Goal: Information Seeking & Learning: Check status

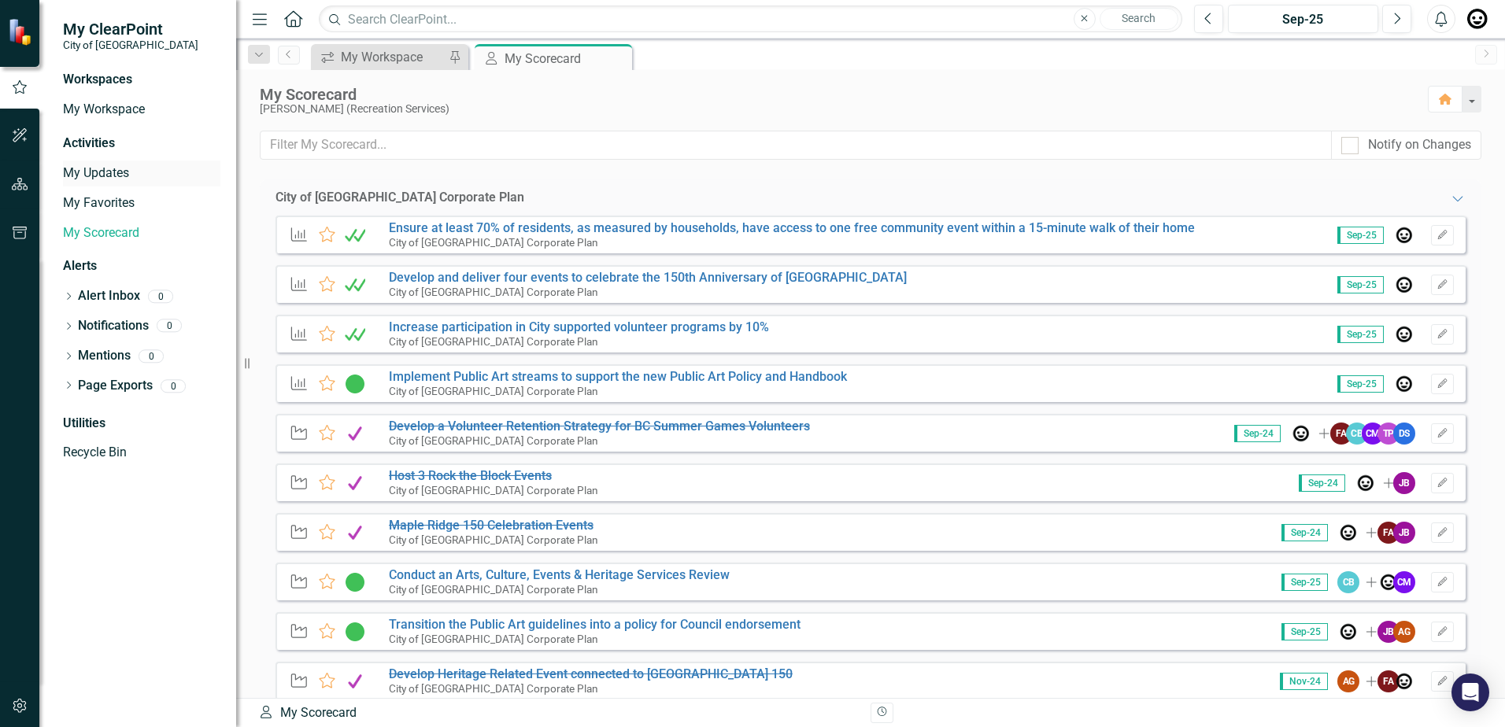
click at [92, 170] on link "My Updates" at bounding box center [141, 174] width 157 height 18
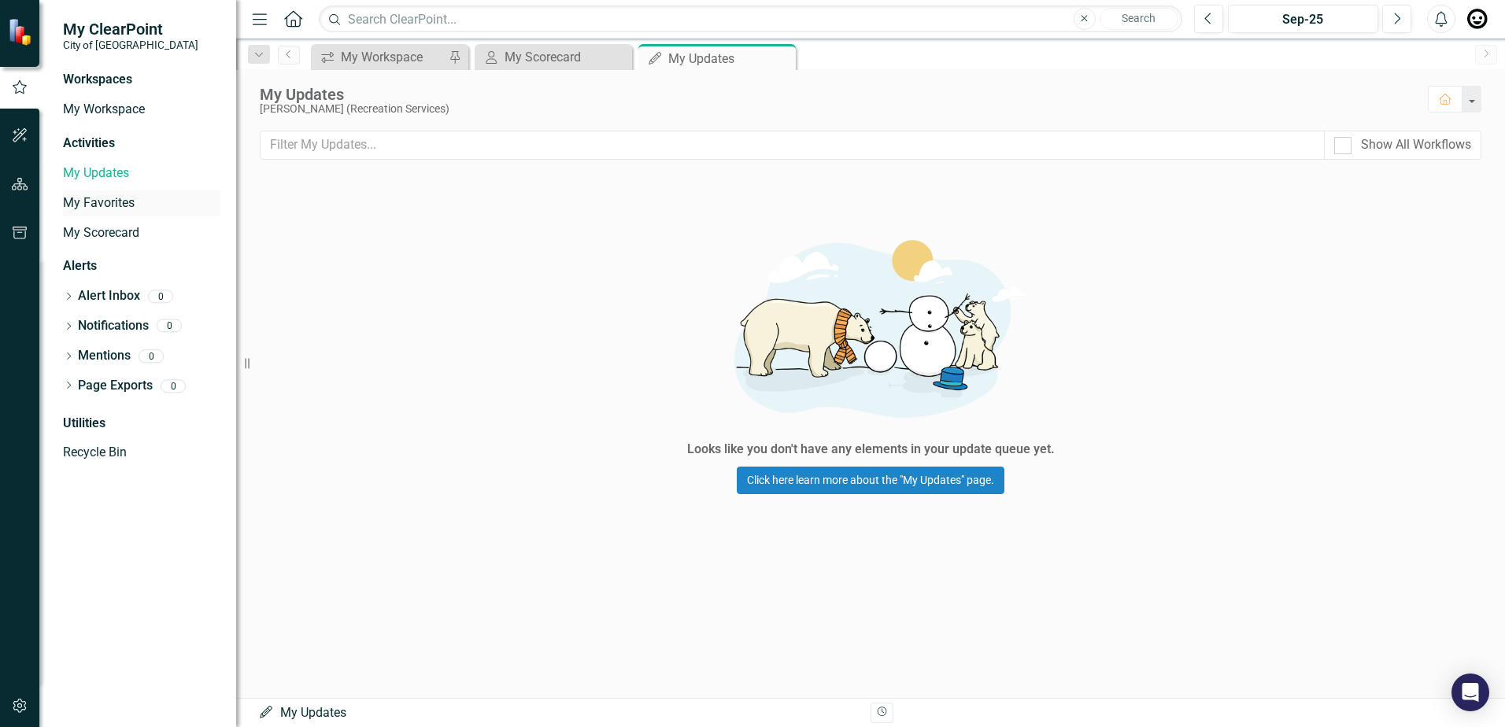
click at [92, 197] on link "My Favorites" at bounding box center [141, 203] width 157 height 18
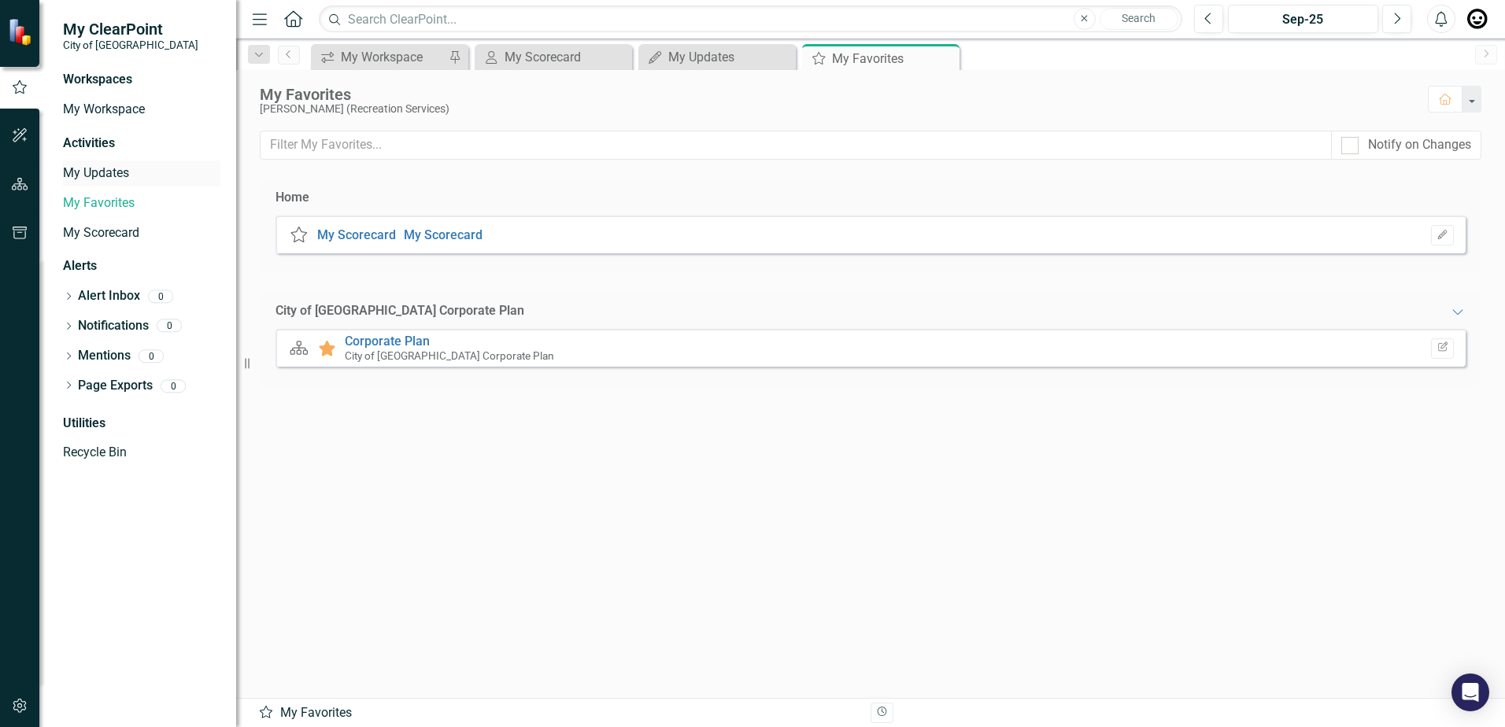
click at [100, 181] on link "My Updates" at bounding box center [141, 174] width 157 height 18
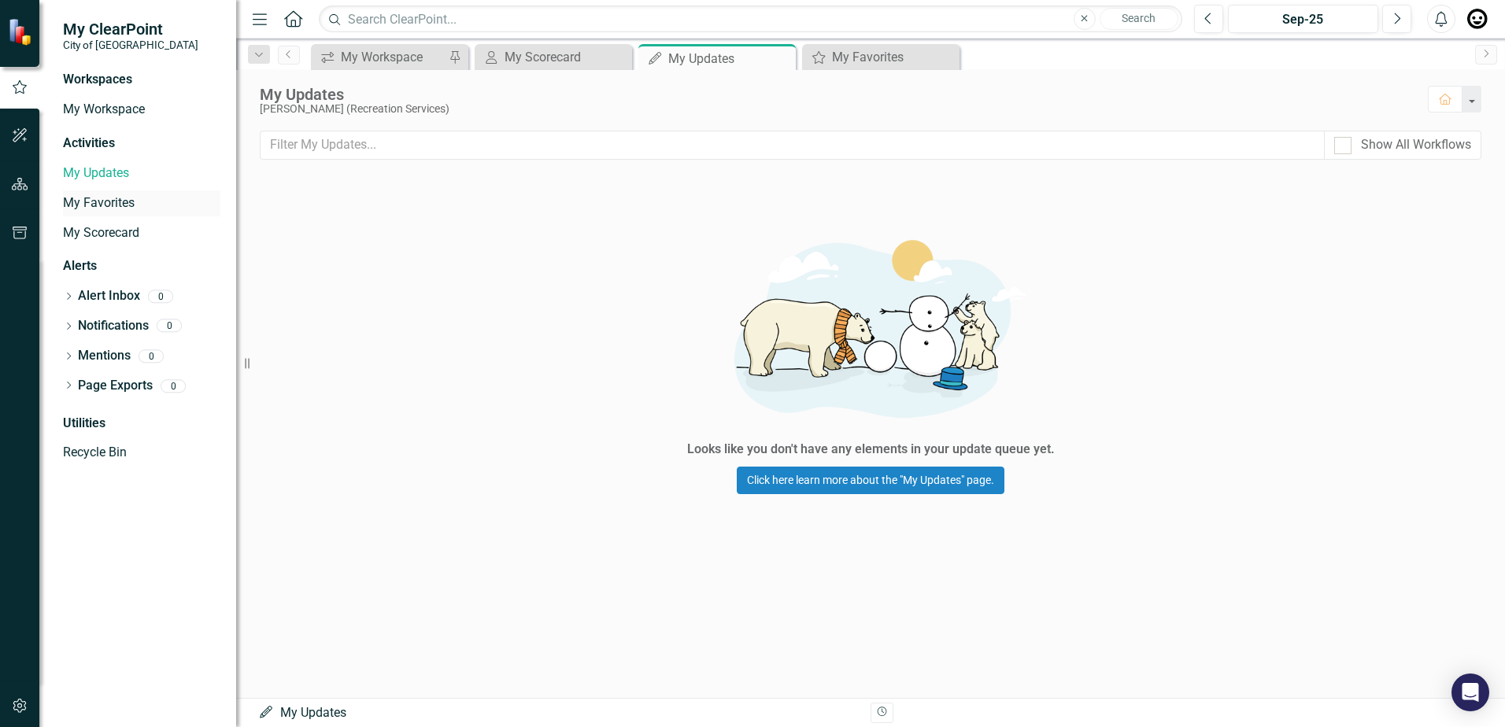
click at [102, 201] on link "My Favorites" at bounding box center [141, 203] width 157 height 18
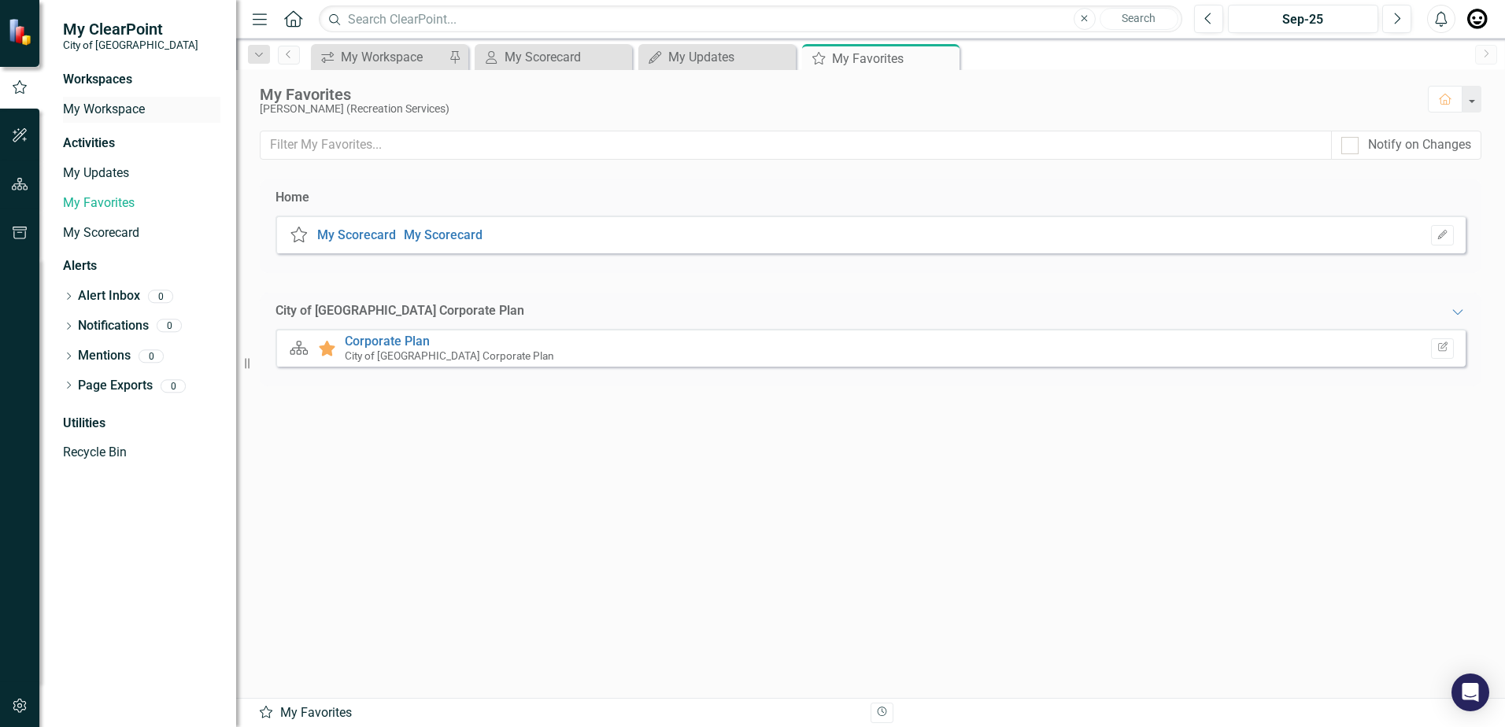
click at [110, 106] on link "My Workspace" at bounding box center [141, 110] width 157 height 18
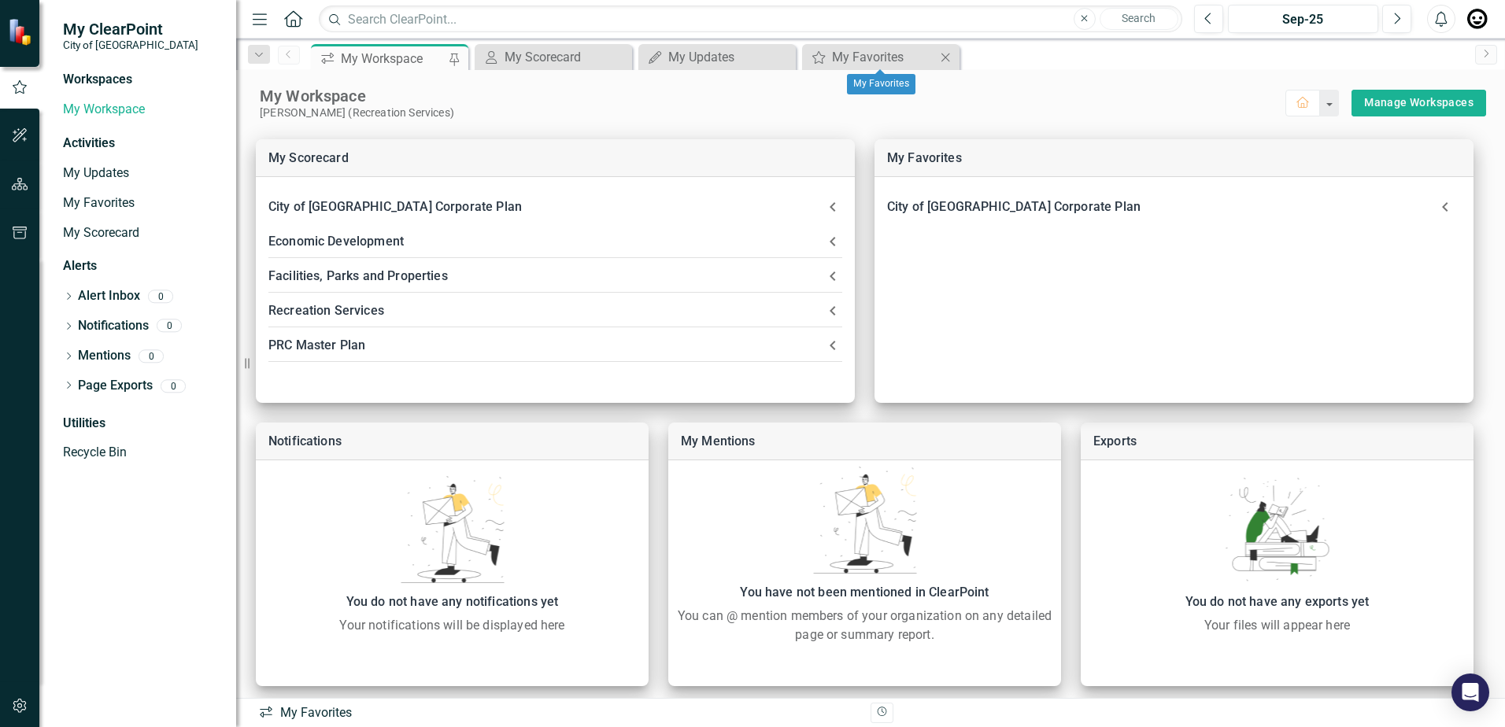
click at [947, 55] on icon "Close" at bounding box center [945, 57] width 16 height 13
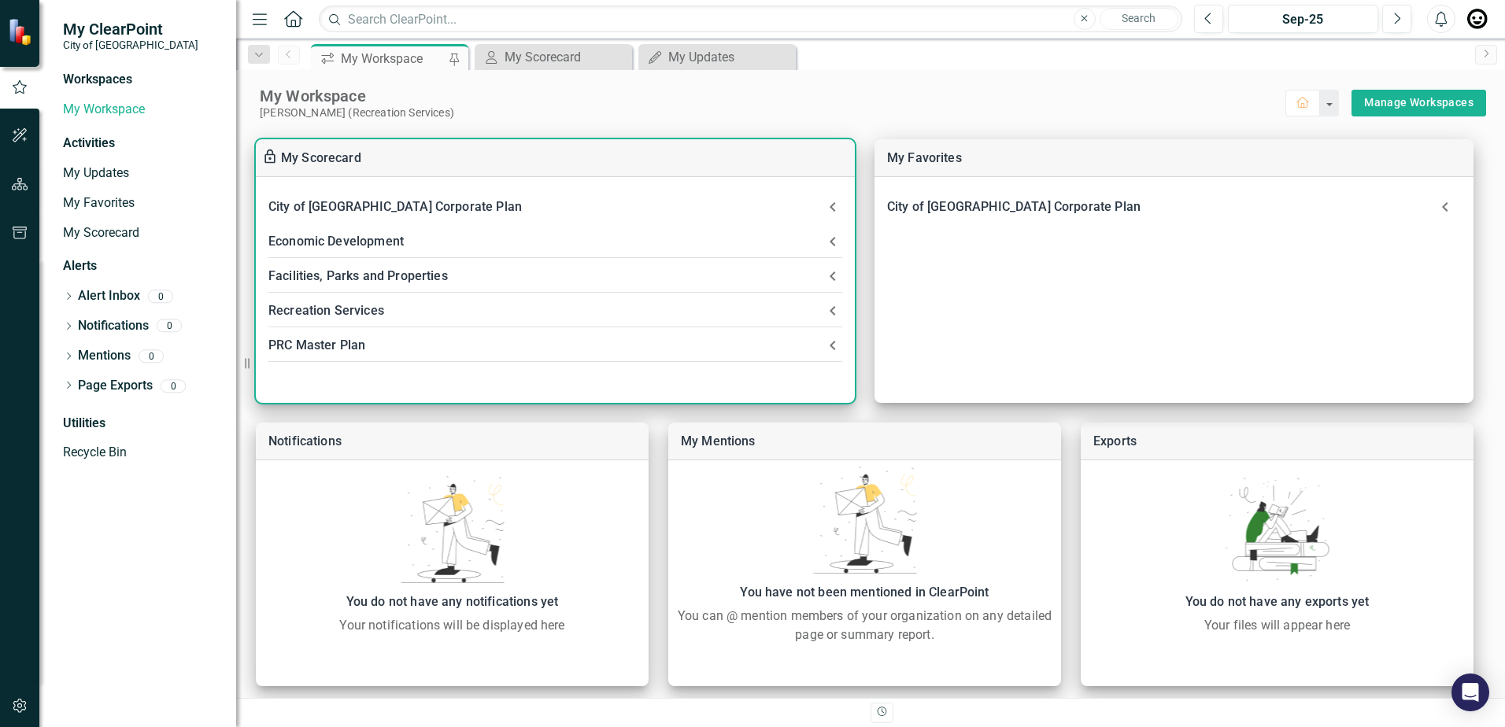
scroll to position [8, 0]
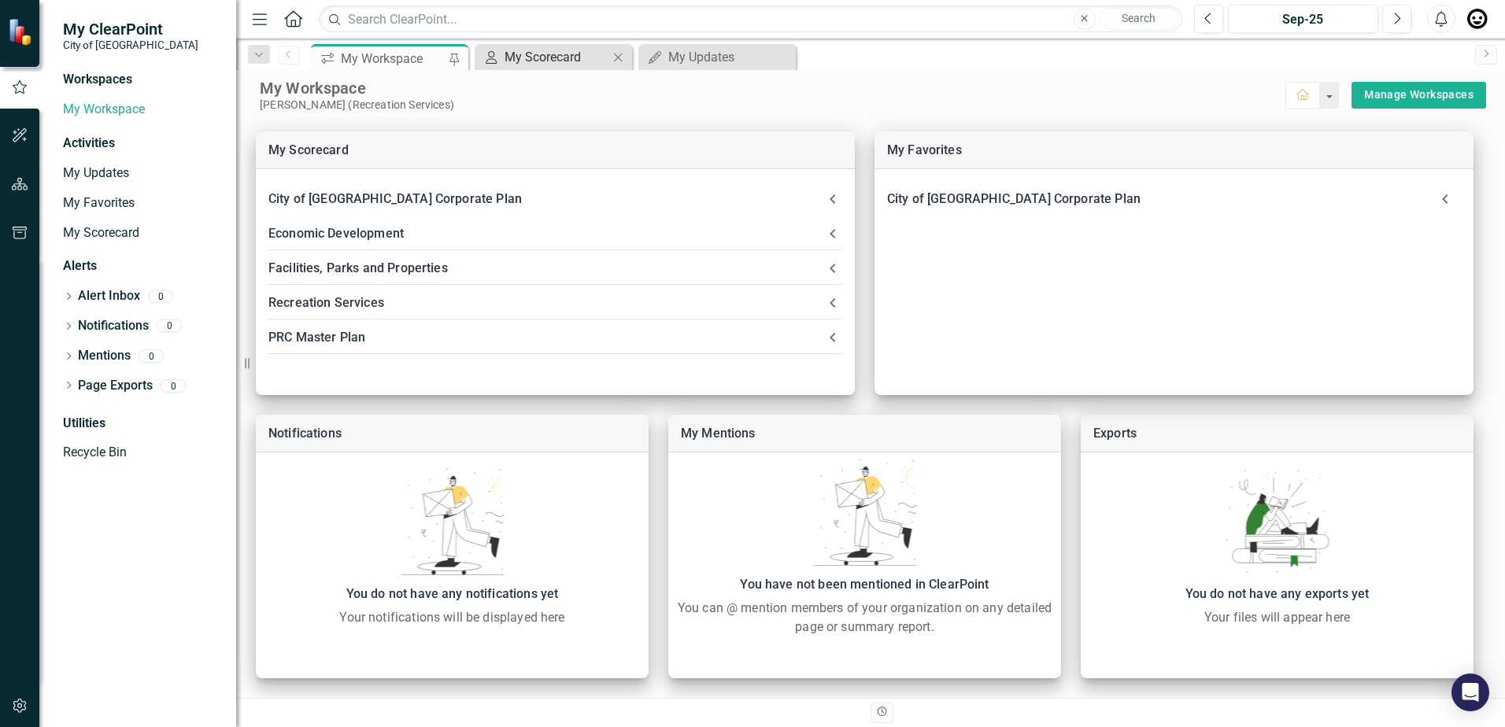
click at [582, 58] on div "My Scorecard" at bounding box center [557, 57] width 104 height 20
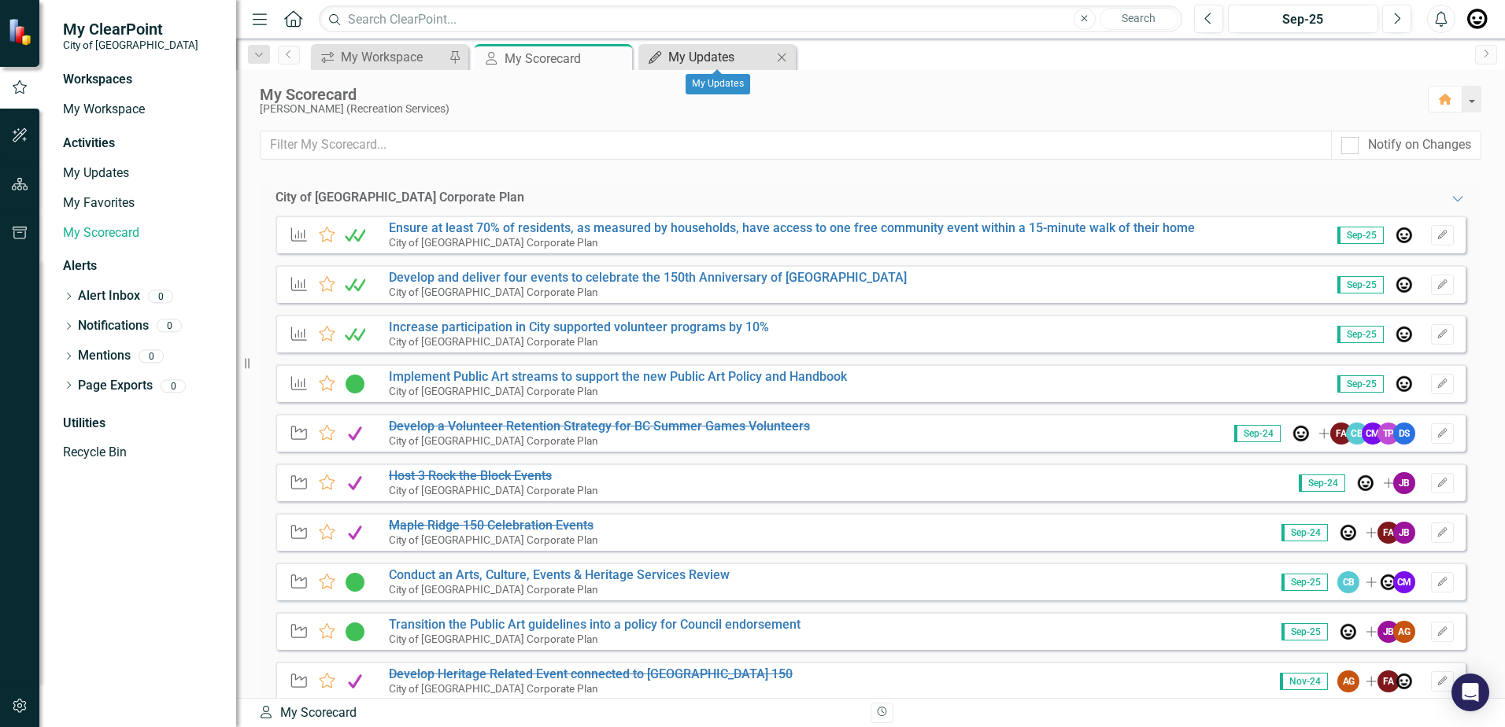
click at [725, 54] on div "My Updates" at bounding box center [720, 57] width 104 height 20
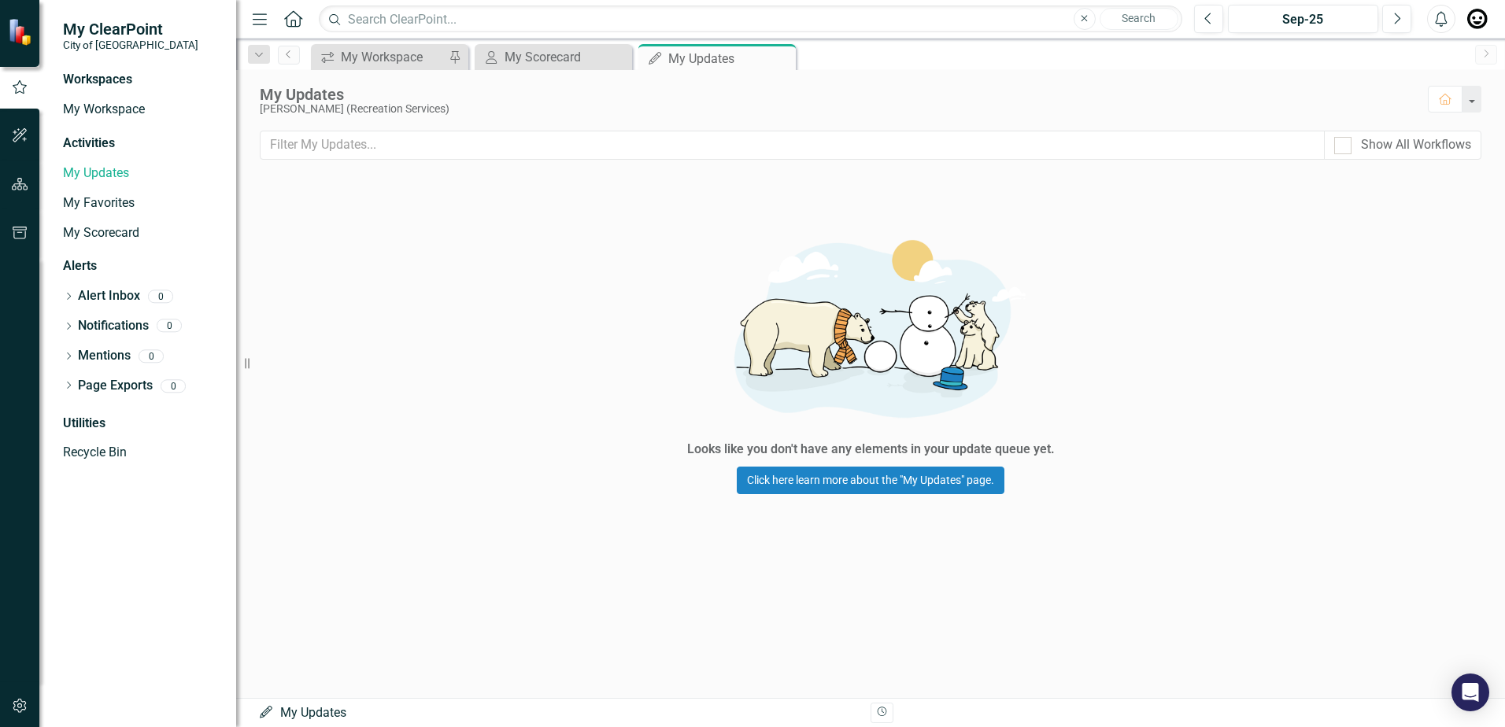
click at [0, 0] on icon "Close" at bounding box center [0, 0] width 0 height 0
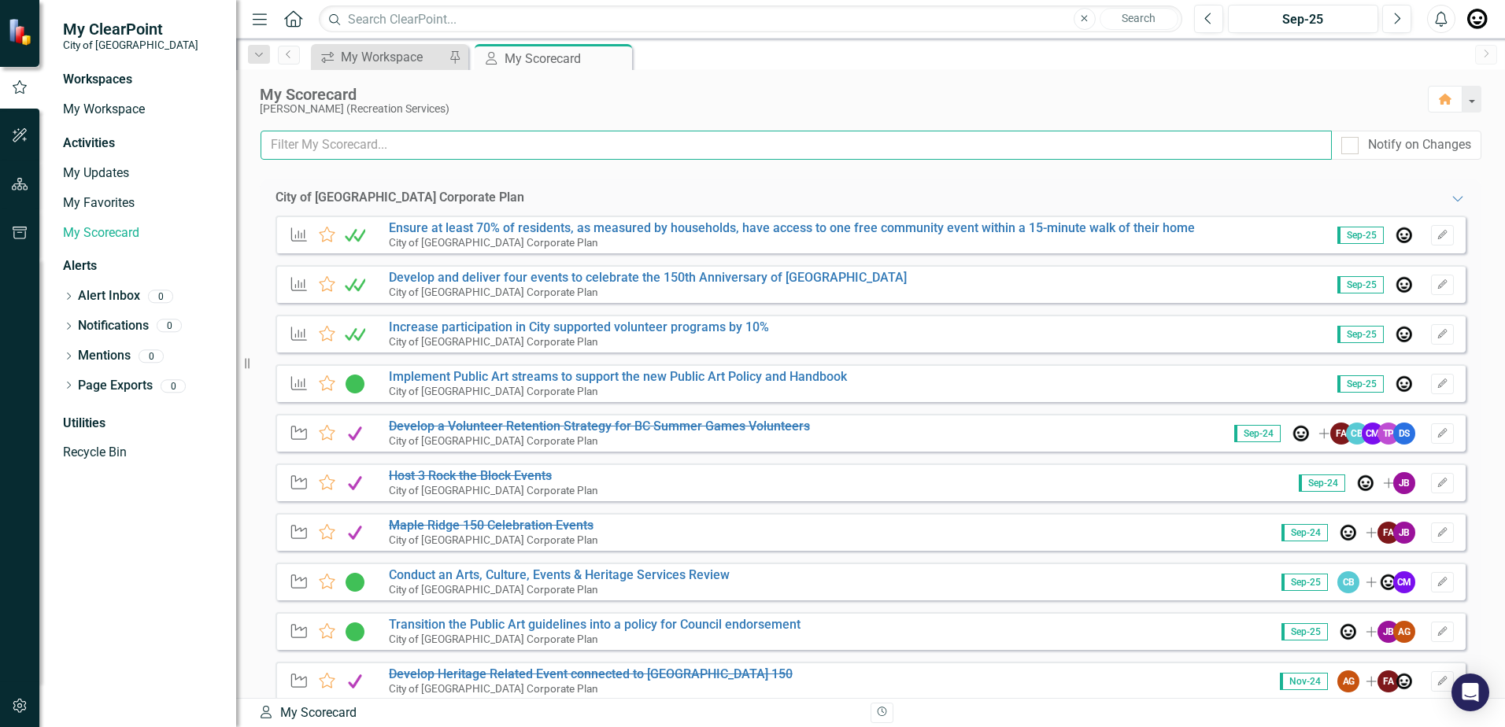
click at [368, 150] on input "text" at bounding box center [796, 145] width 1071 height 29
type input "Engaged"
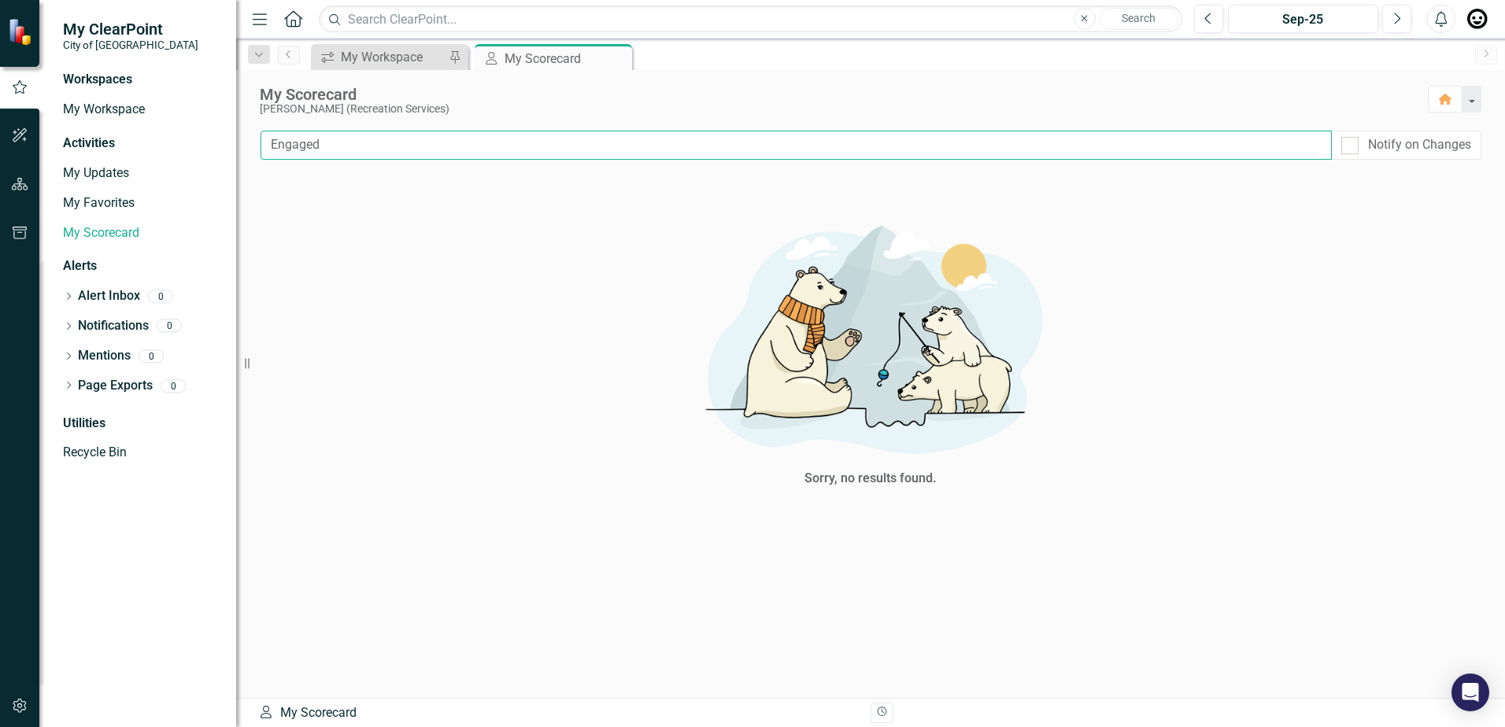
drag, startPoint x: 359, startPoint y: 147, endPoint x: 231, endPoint y: 139, distance: 128.5
click at [232, 139] on div "My ClearPoint City of Maple Ridge Workspaces My Workspace Activities My Updates…" at bounding box center [752, 363] width 1505 height 727
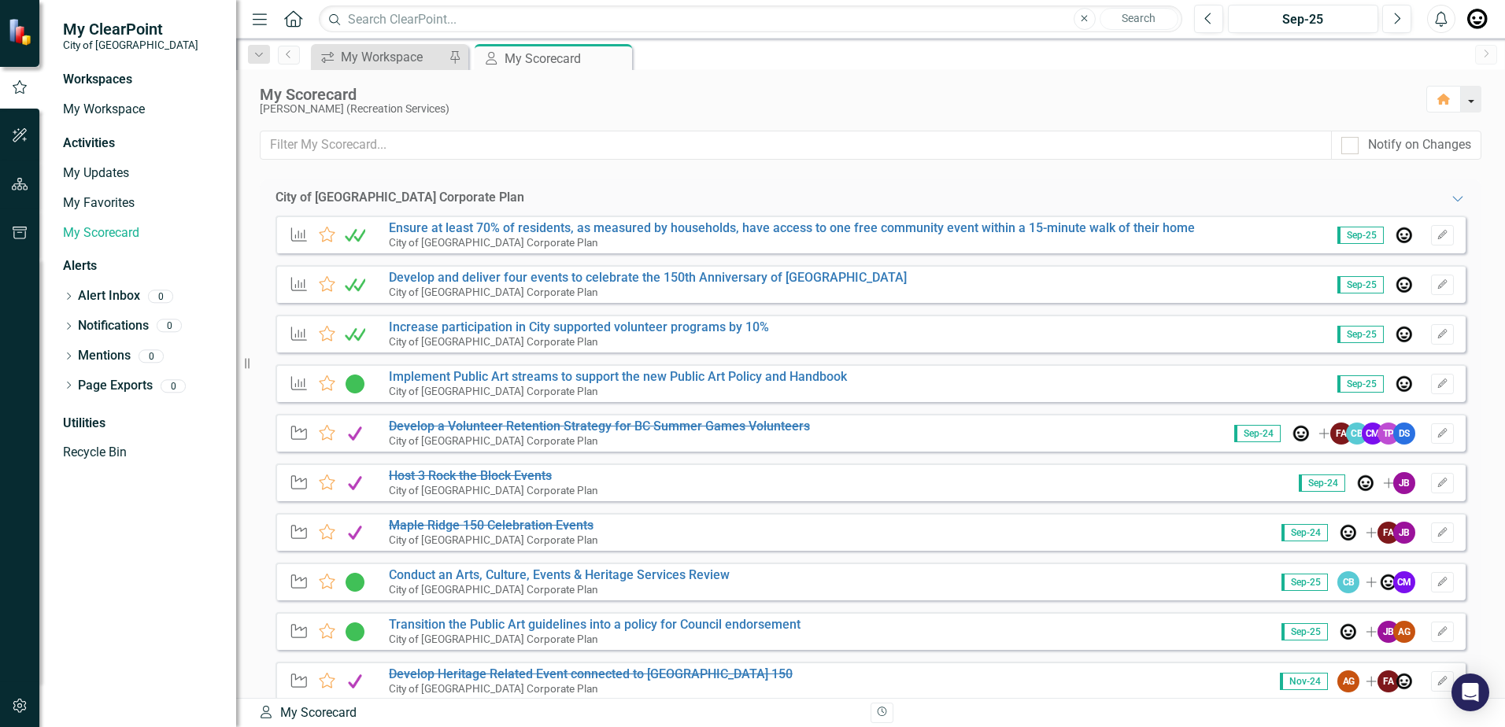
click at [1472, 96] on button "button" at bounding box center [1471, 99] width 20 height 27
click at [24, 189] on icon "button" at bounding box center [20, 184] width 17 height 13
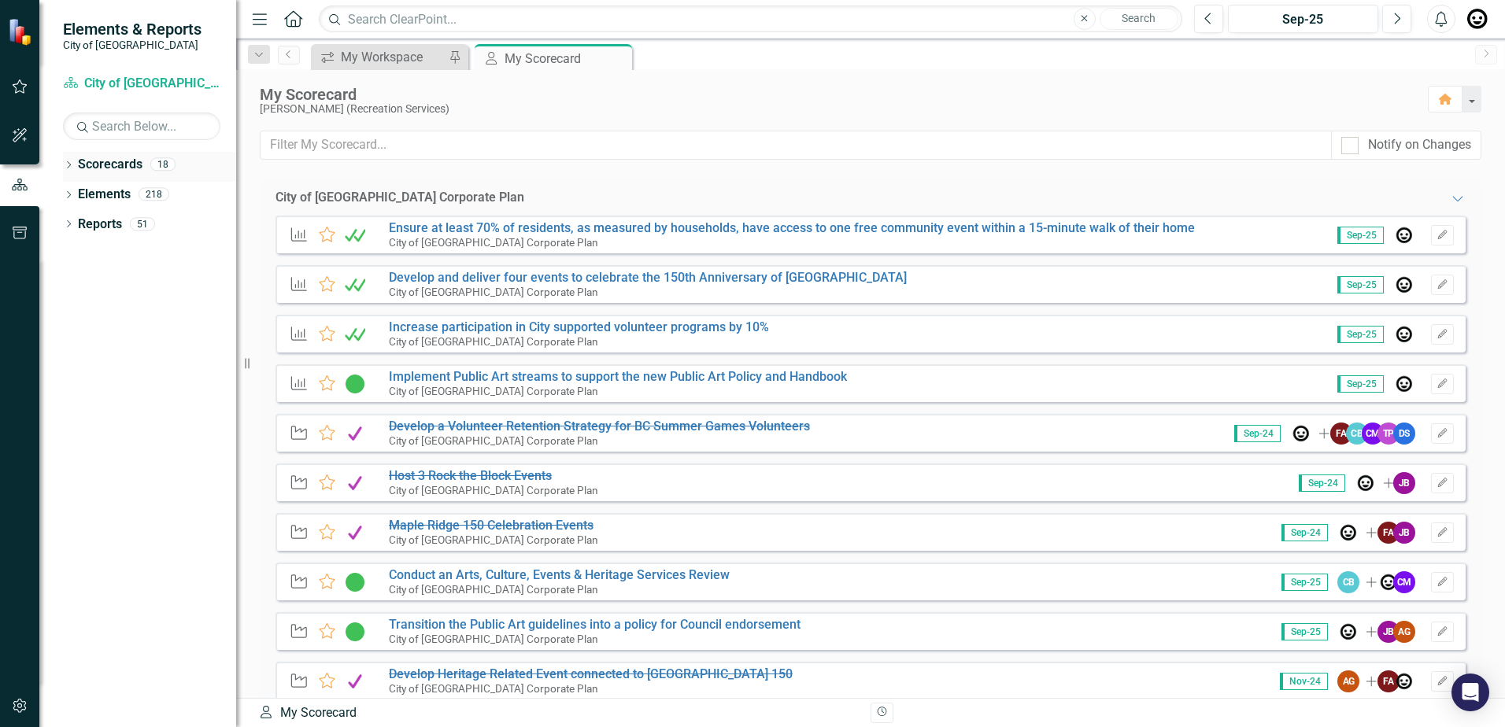
click at [70, 162] on icon "Dropdown" at bounding box center [68, 166] width 11 height 9
click at [81, 196] on icon "Dropdown" at bounding box center [77, 193] width 12 height 9
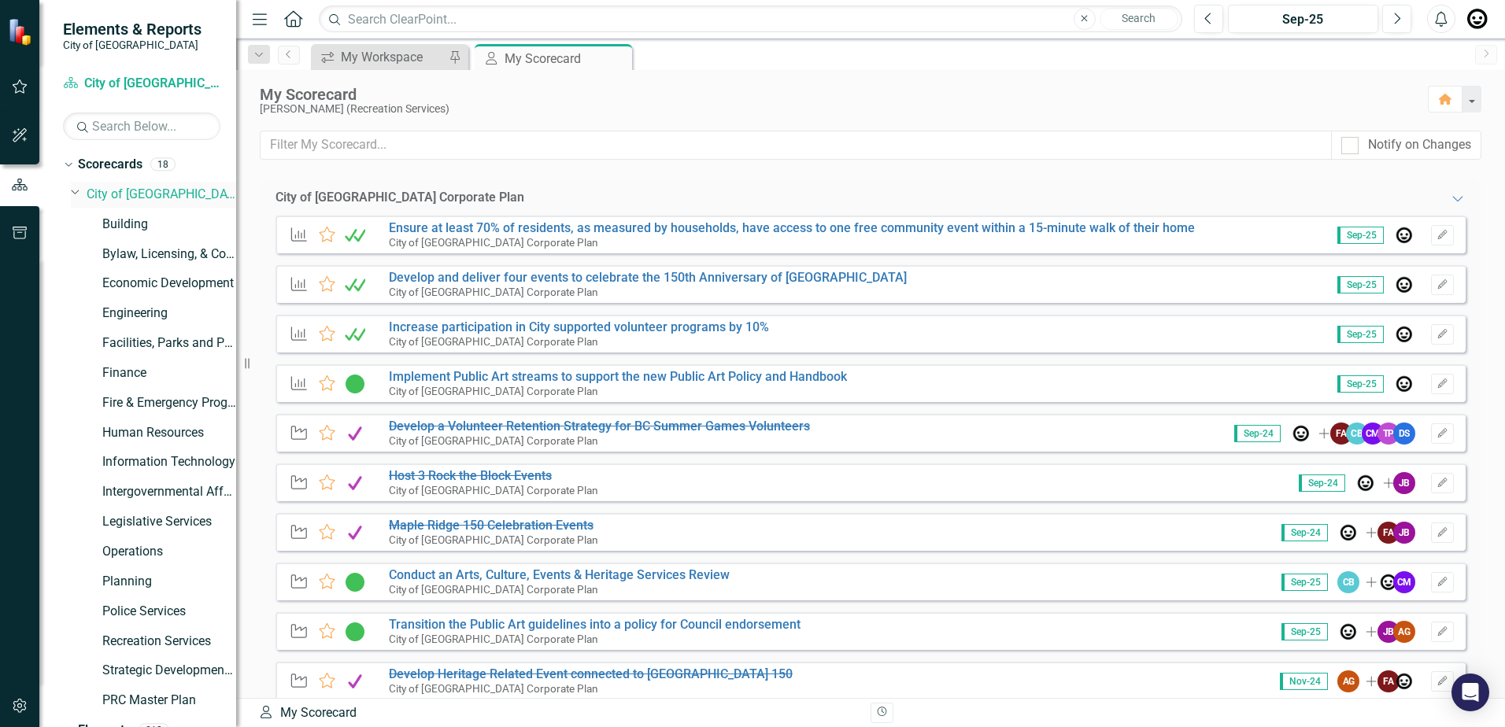
click at [77, 194] on icon "Dropdown" at bounding box center [75, 192] width 9 height 12
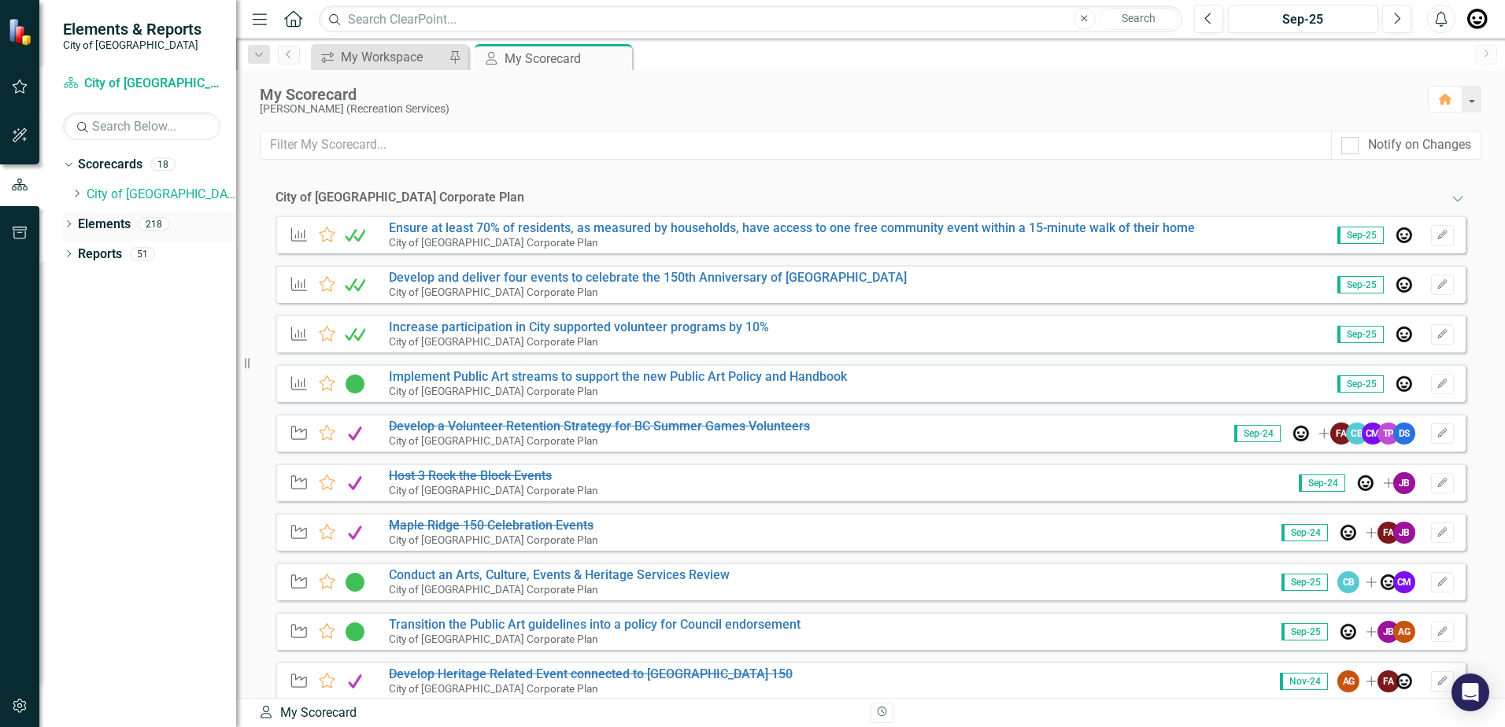
click at [75, 217] on div "Dropdown Elements 218" at bounding box center [149, 227] width 173 height 30
click at [69, 220] on div "Dropdown" at bounding box center [68, 226] width 11 height 13
click at [74, 253] on icon "Dropdown" at bounding box center [76, 255] width 11 height 9
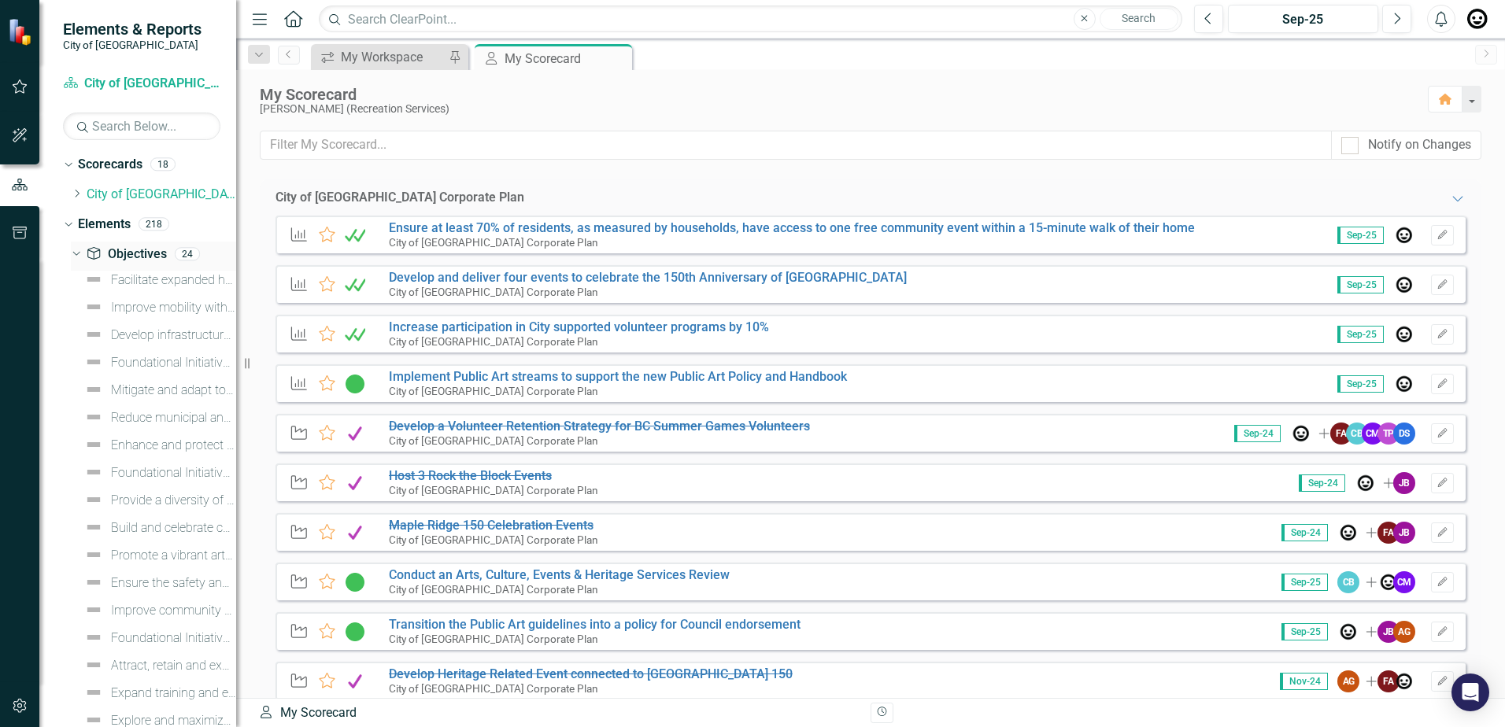
click at [74, 253] on icon at bounding box center [75, 254] width 7 height 4
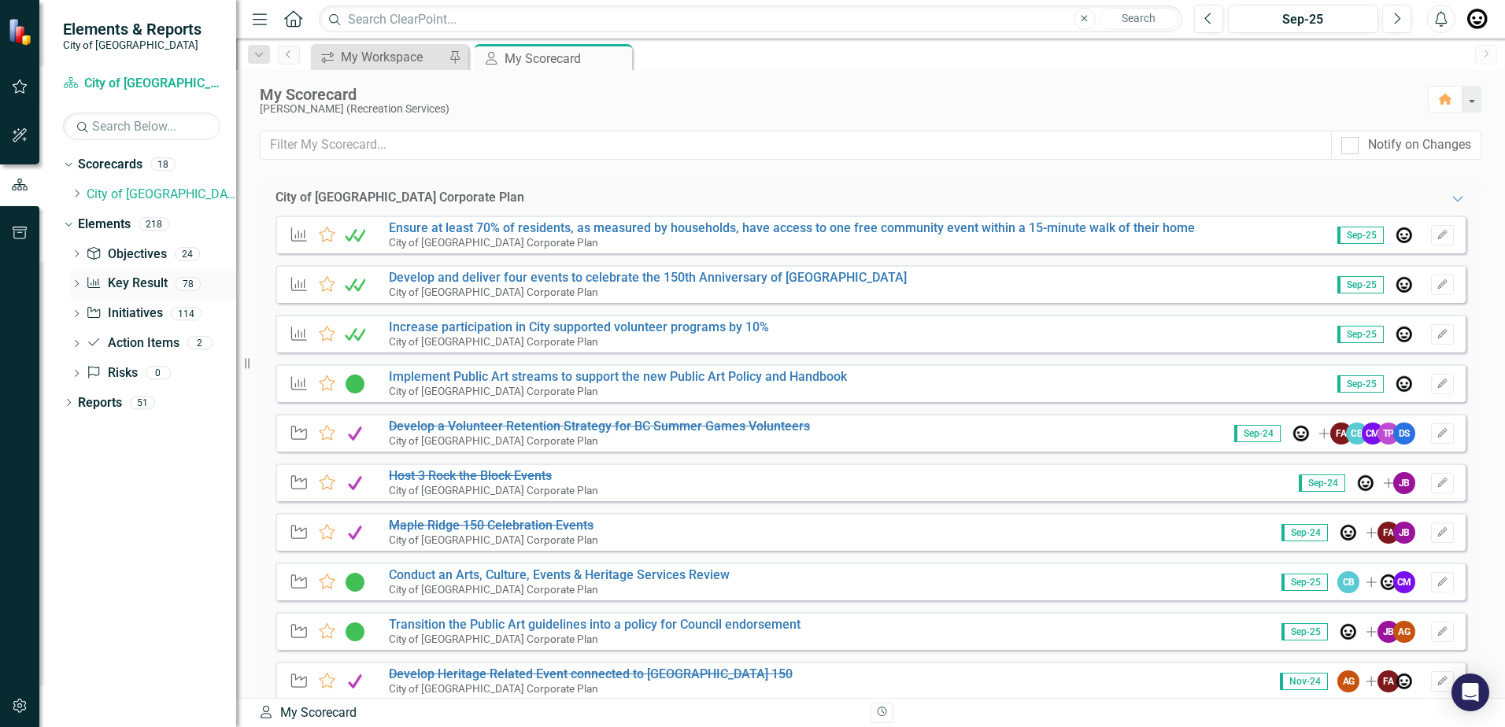
click at [82, 280] on div "Dropdown" at bounding box center [76, 285] width 11 height 13
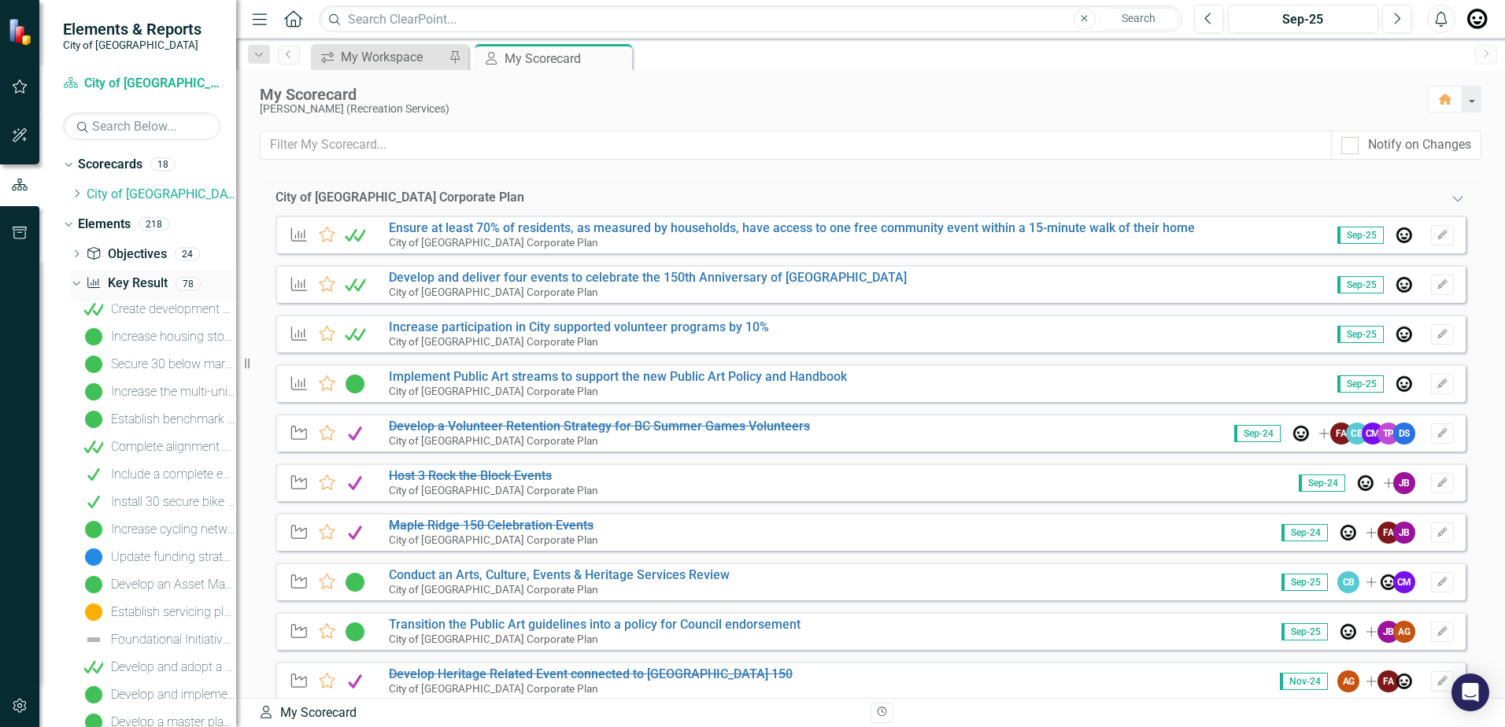
click at [79, 280] on div "Dropdown" at bounding box center [73, 283] width 13 height 11
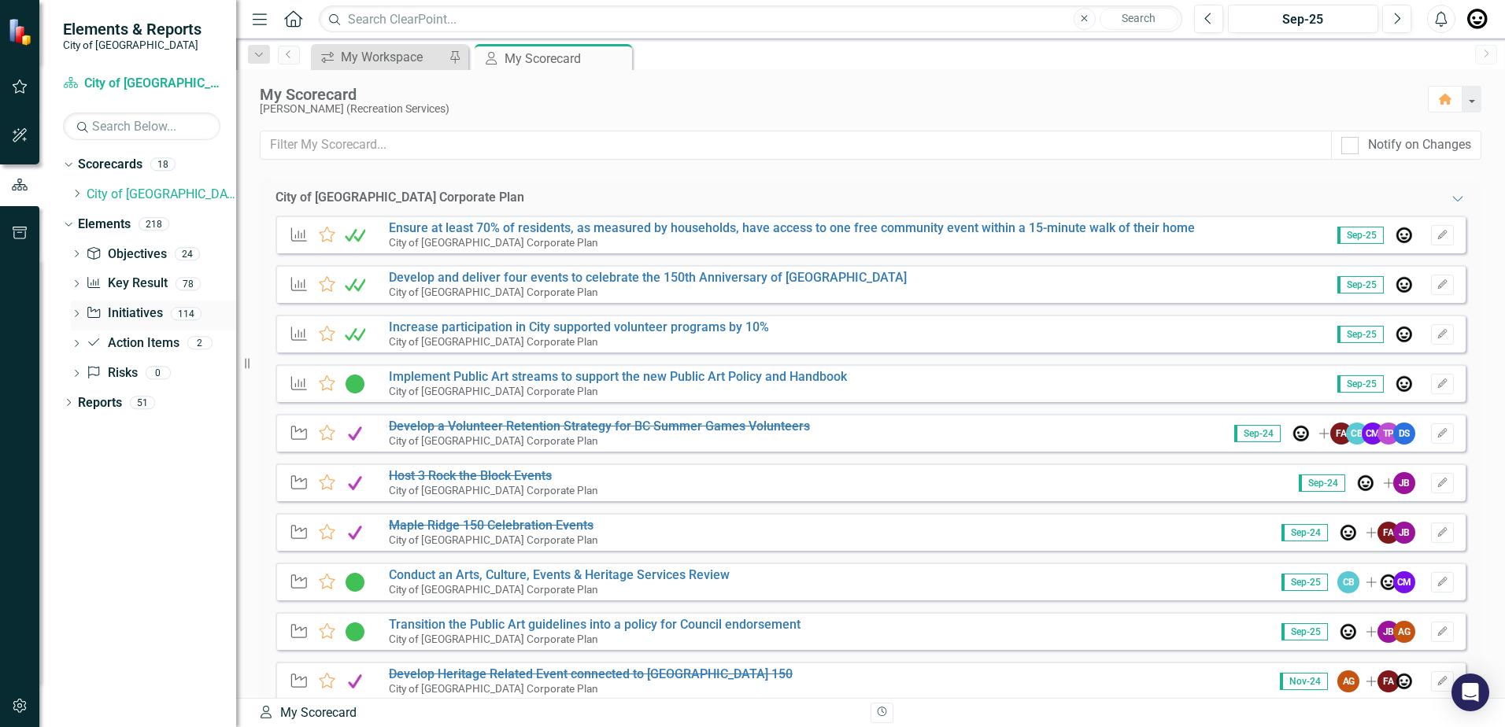
click at [81, 316] on icon "Dropdown" at bounding box center [76, 315] width 11 height 9
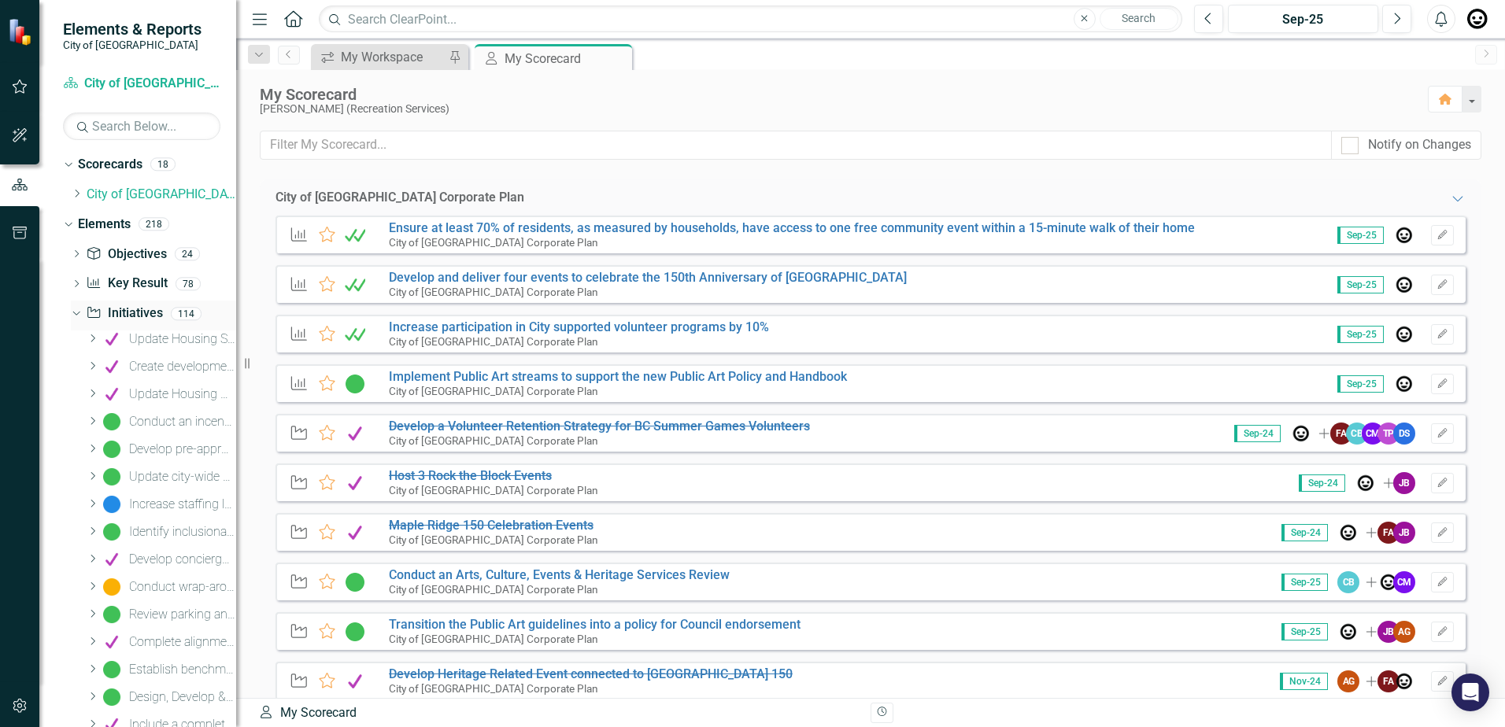
click at [81, 316] on div "Dropdown" at bounding box center [76, 316] width 11 height 8
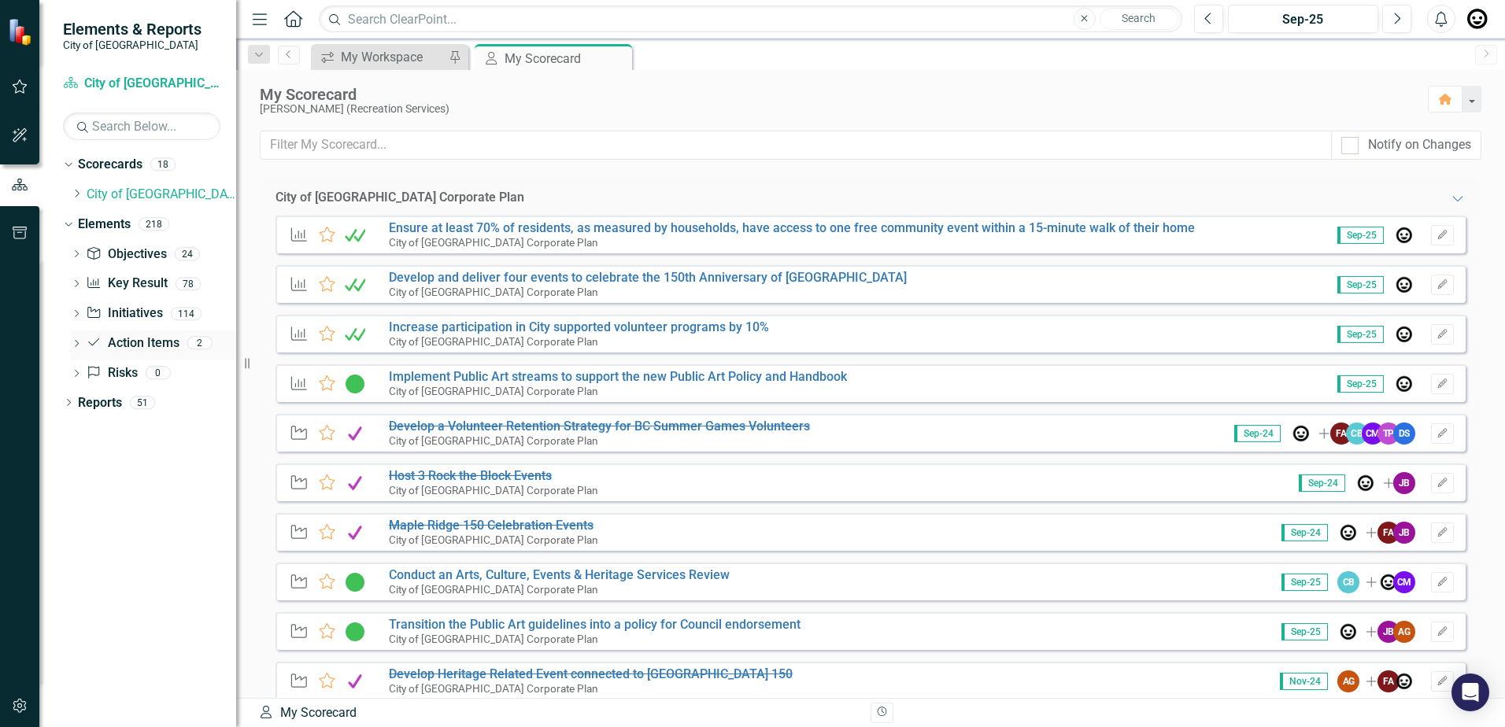
click at [82, 336] on div "Dropdown Action Item Action Items 2" at bounding box center [153, 346] width 165 height 30
click at [83, 342] on div "Dropdown Action Item Action Items 2" at bounding box center [153, 346] width 165 height 30
click at [74, 343] on icon "Dropdown" at bounding box center [76, 345] width 11 height 9
click at [74, 343] on icon at bounding box center [75, 344] width 7 height 4
click at [74, 314] on icon "Dropdown" at bounding box center [76, 315] width 11 height 9
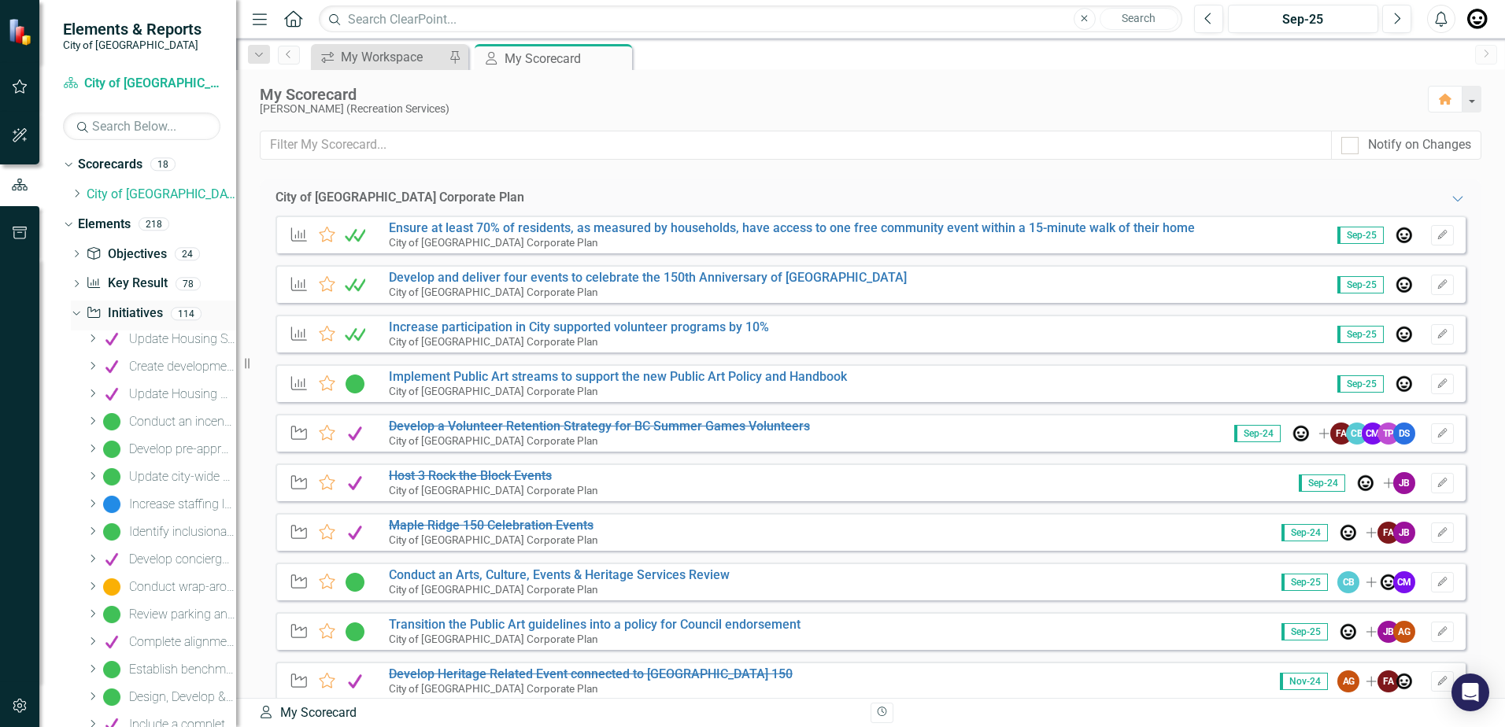
click at [74, 314] on icon "Dropdown" at bounding box center [74, 313] width 9 height 11
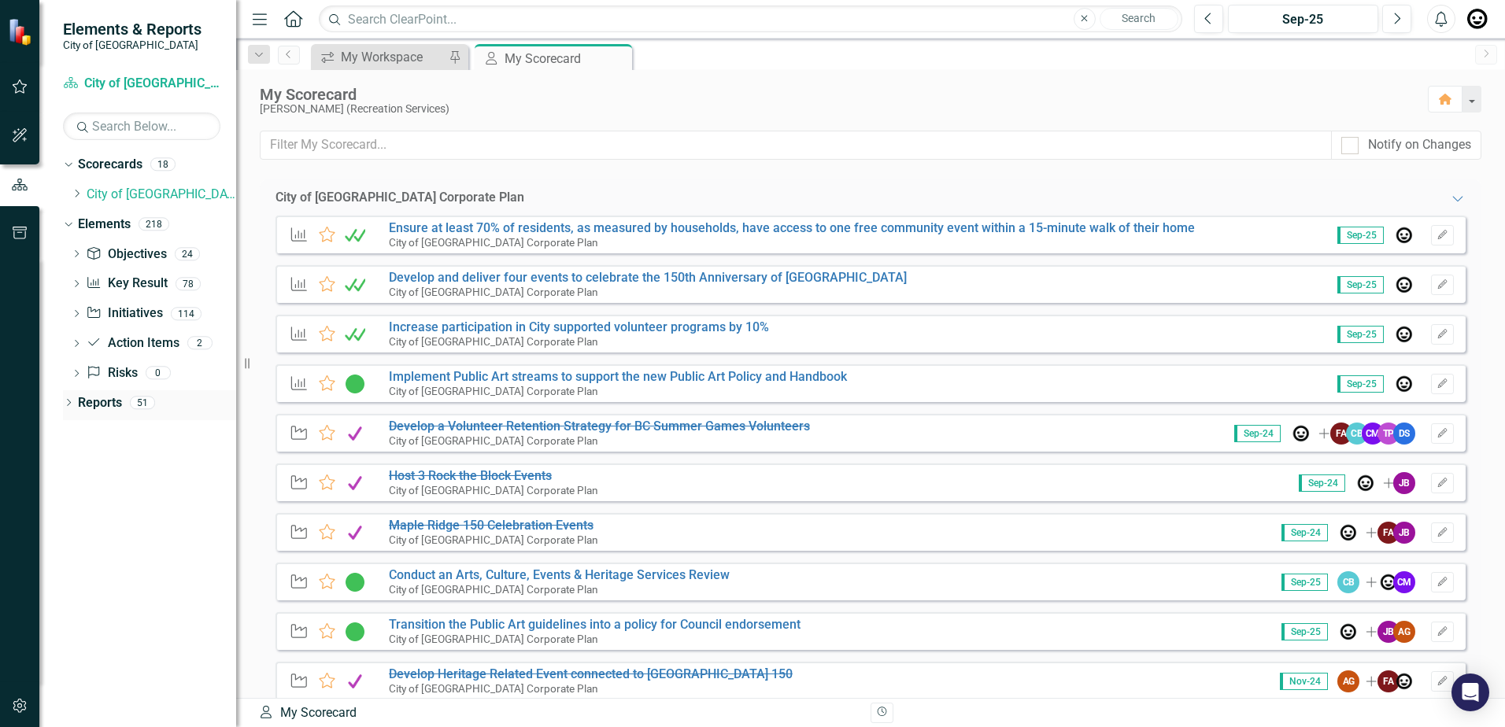
click at [74, 401] on icon "Dropdown" at bounding box center [68, 404] width 11 height 9
click at [72, 401] on div "Dropdown" at bounding box center [65, 402] width 13 height 11
click at [382, 149] on input "text" at bounding box center [796, 145] width 1071 height 29
click at [79, 251] on icon "Dropdown" at bounding box center [76, 255] width 11 height 9
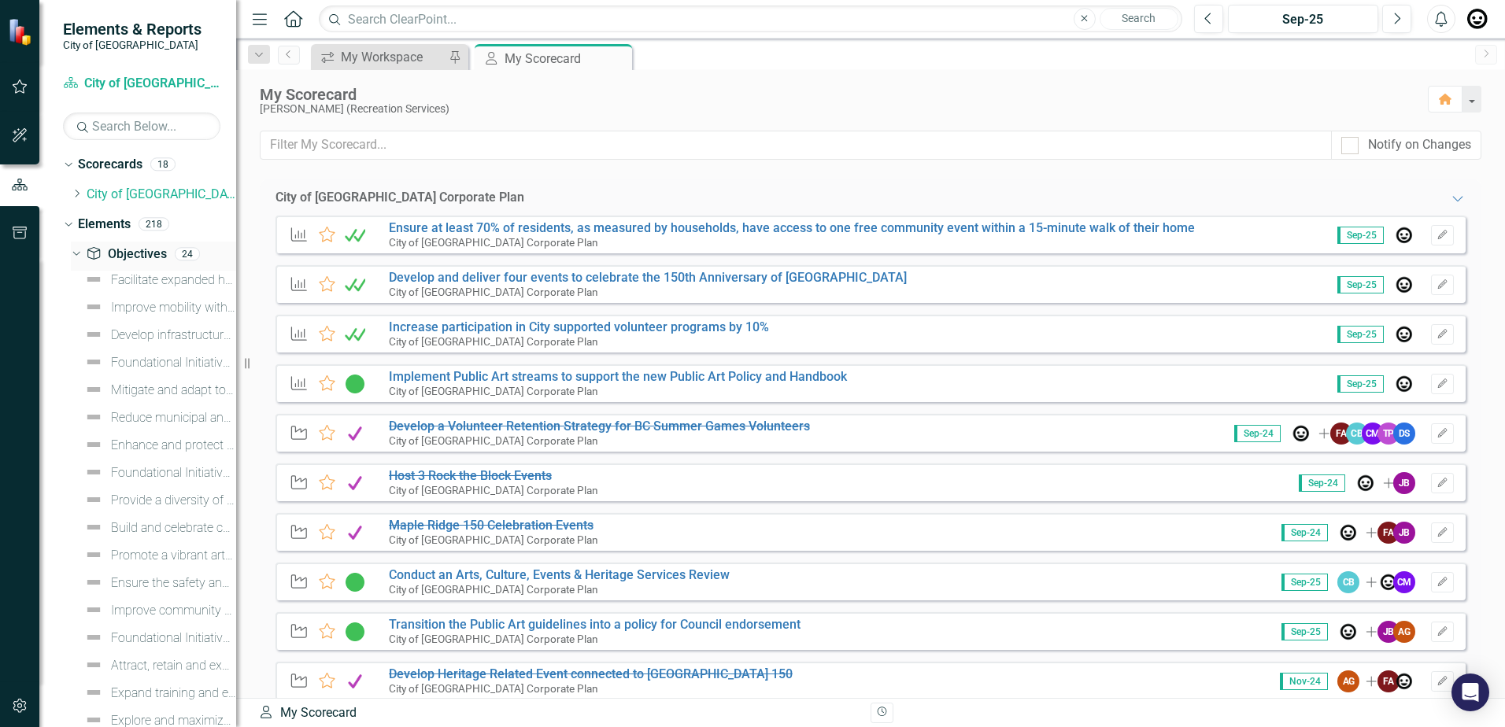
click at [74, 252] on icon "Dropdown" at bounding box center [74, 253] width 9 height 11
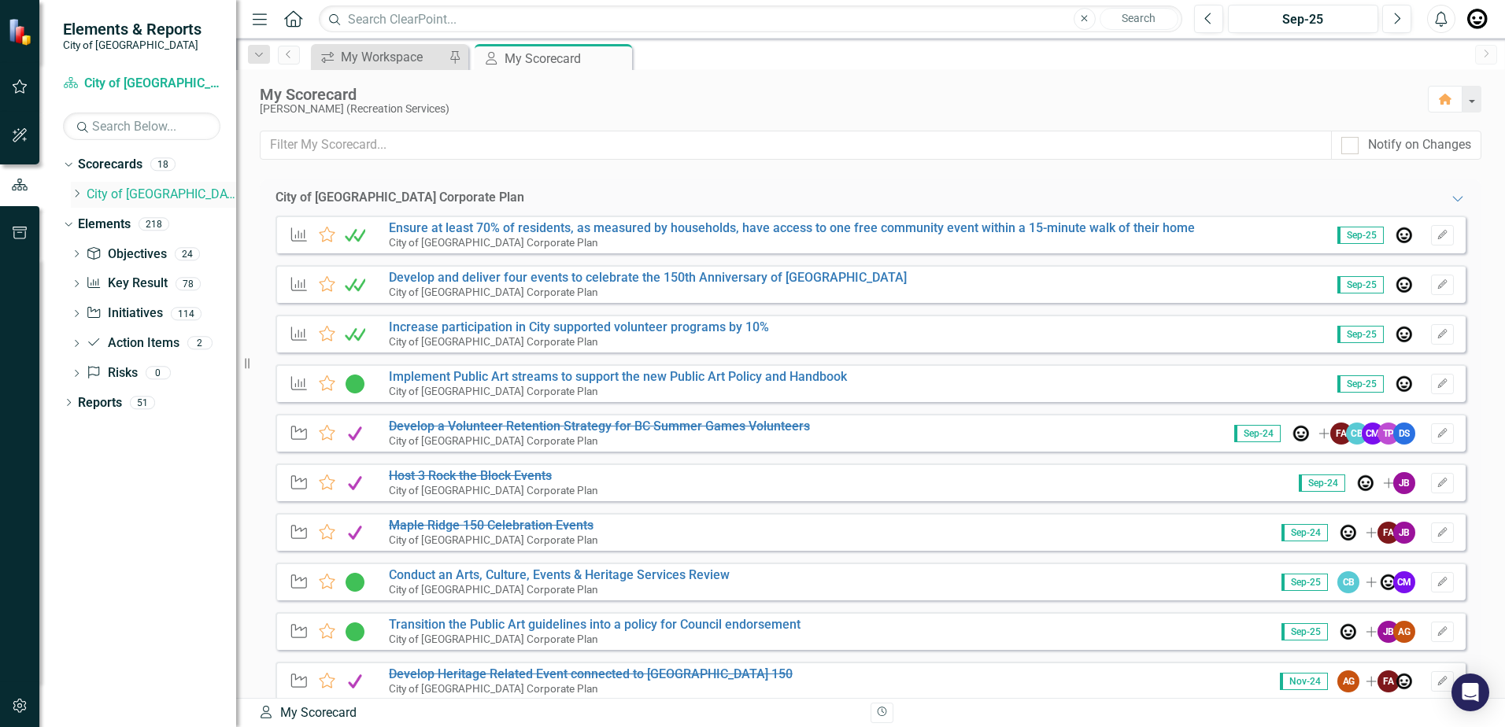
click at [87, 190] on link "City of [GEOGRAPHIC_DATA] Corporate Plan" at bounding box center [162, 195] width 150 height 18
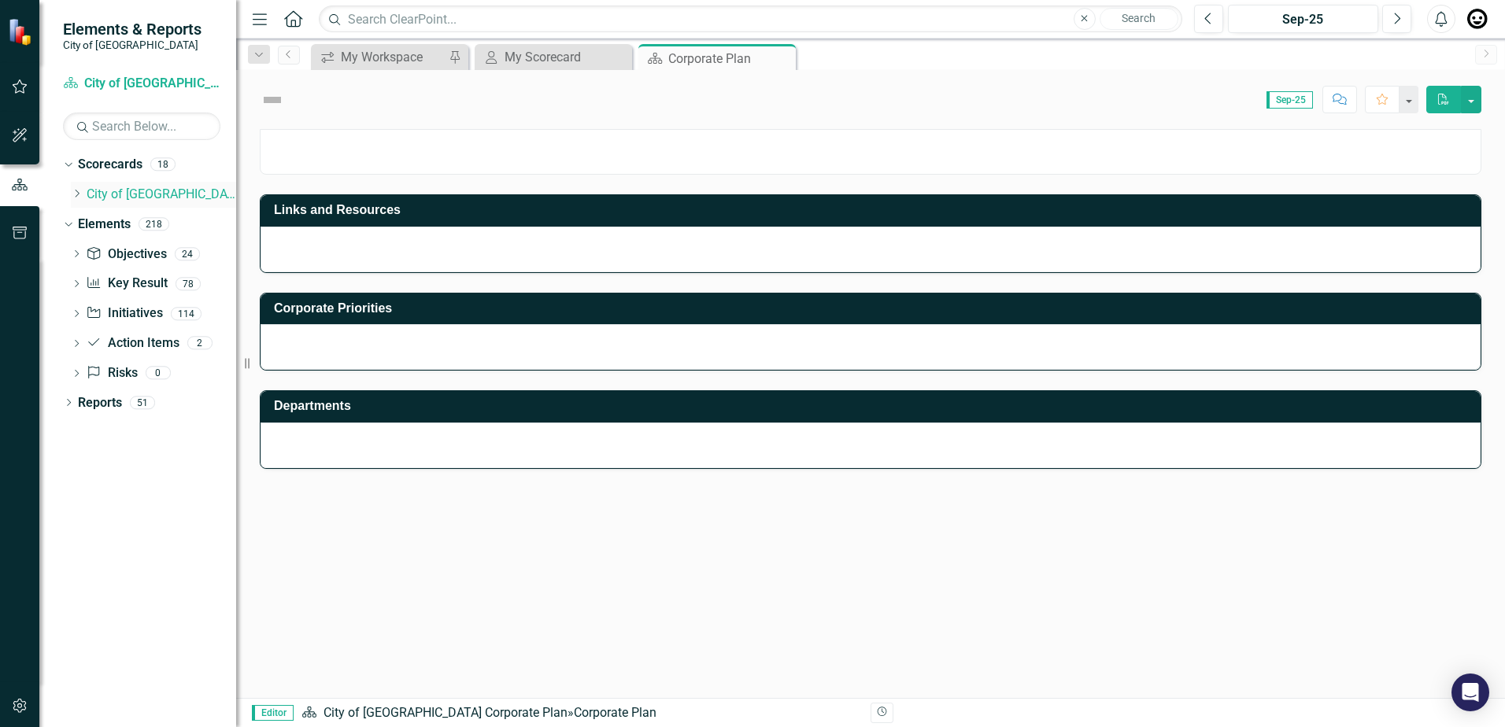
click at [77, 193] on icon "Dropdown" at bounding box center [77, 193] width 12 height 9
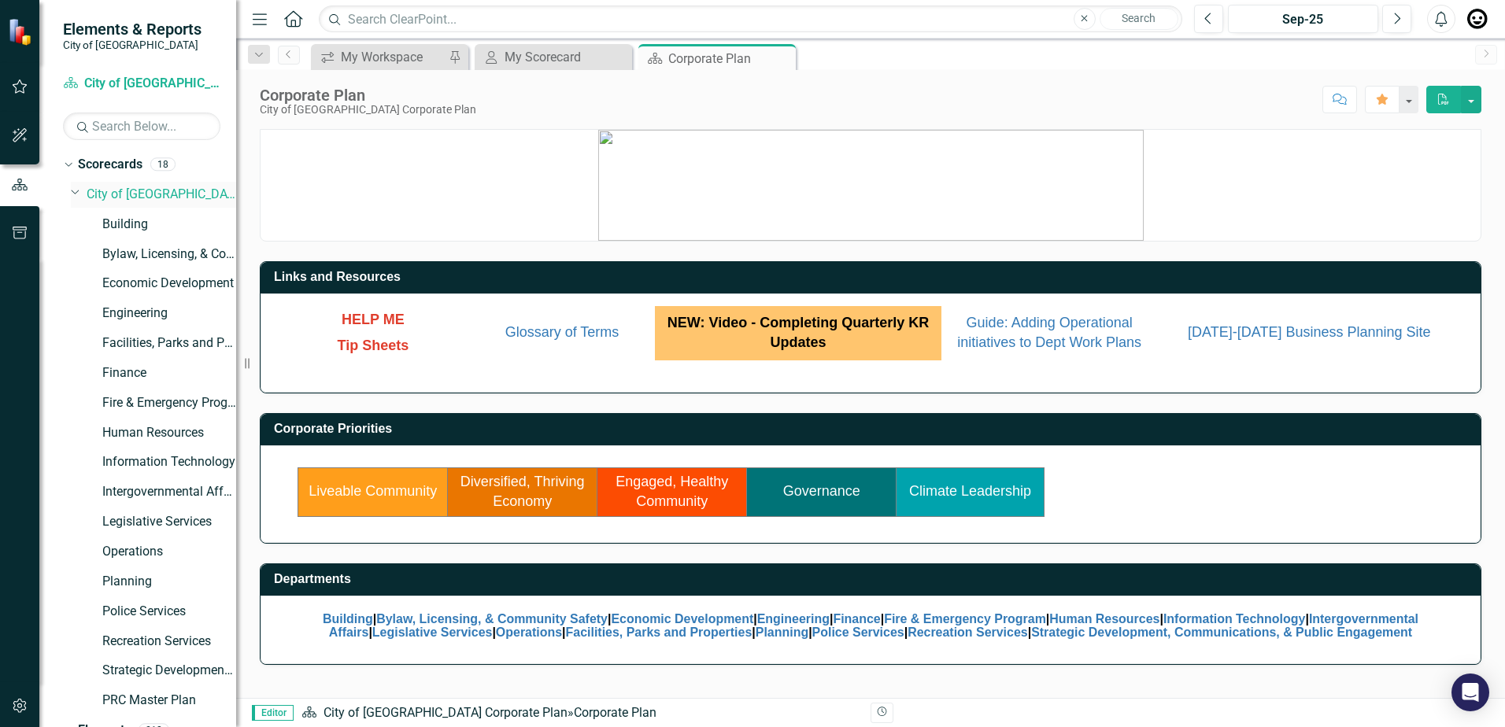
click at [74, 197] on icon "Dropdown" at bounding box center [75, 192] width 9 height 12
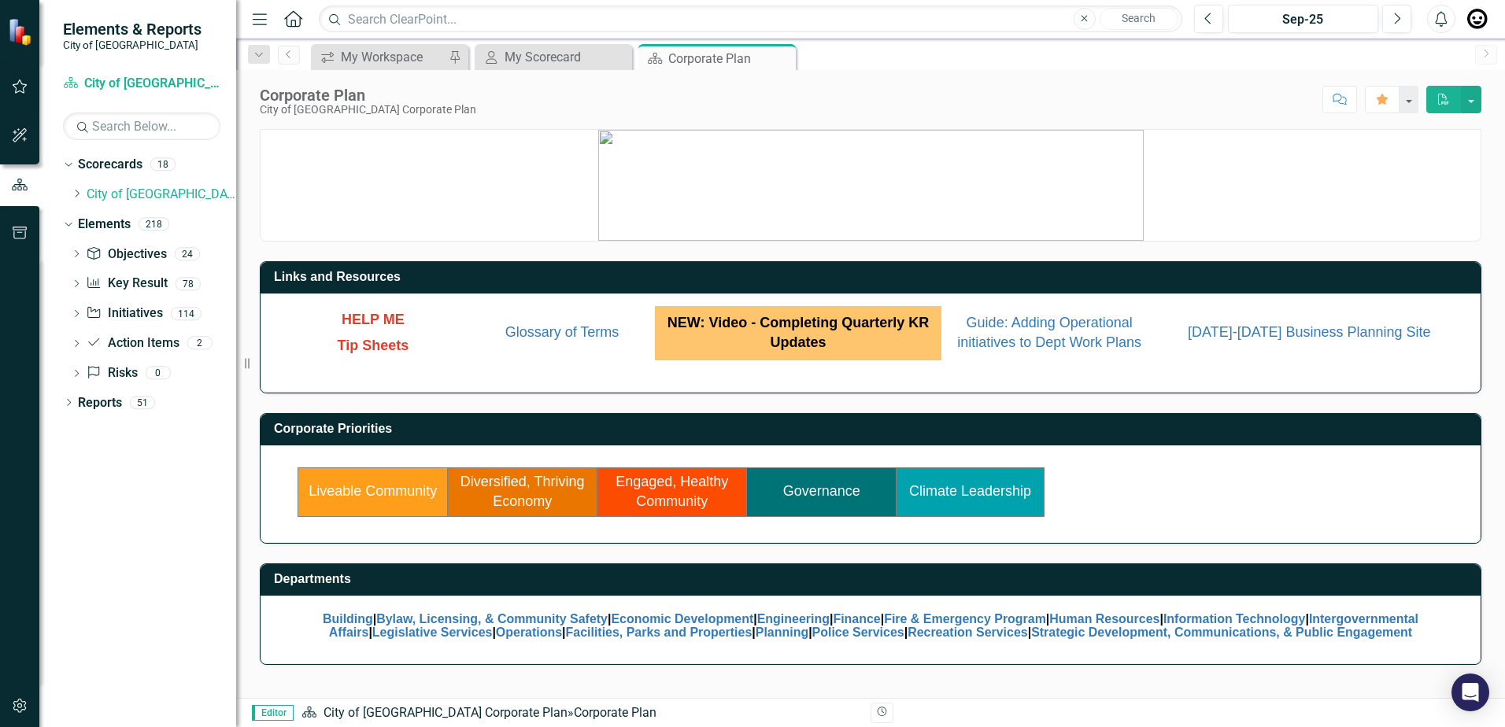
click at [676, 491] on td "Engaged, Healthy Community" at bounding box center [672, 492] width 150 height 49
click at [555, 65] on div "My Scorecard" at bounding box center [557, 57] width 104 height 20
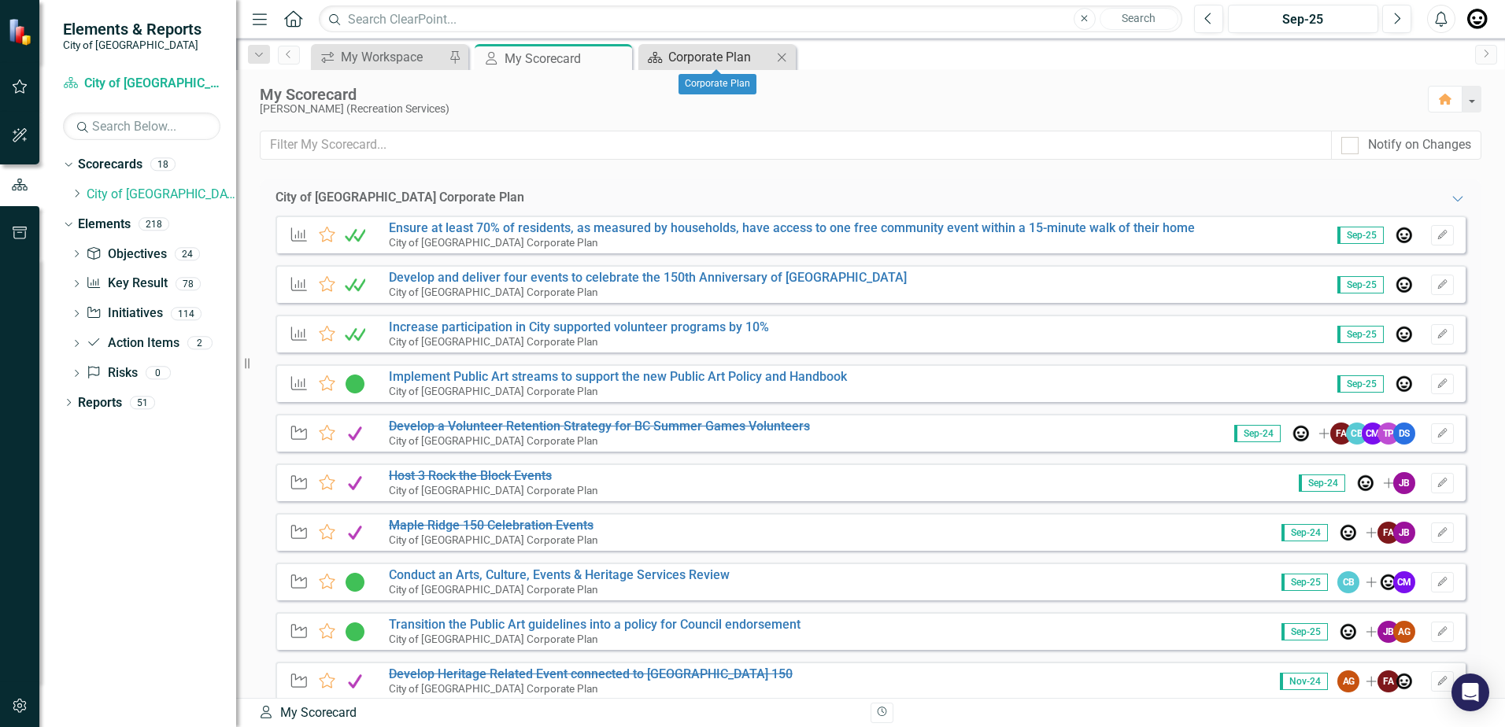
click at [725, 64] on div "Corporate Plan" at bounding box center [720, 57] width 104 height 20
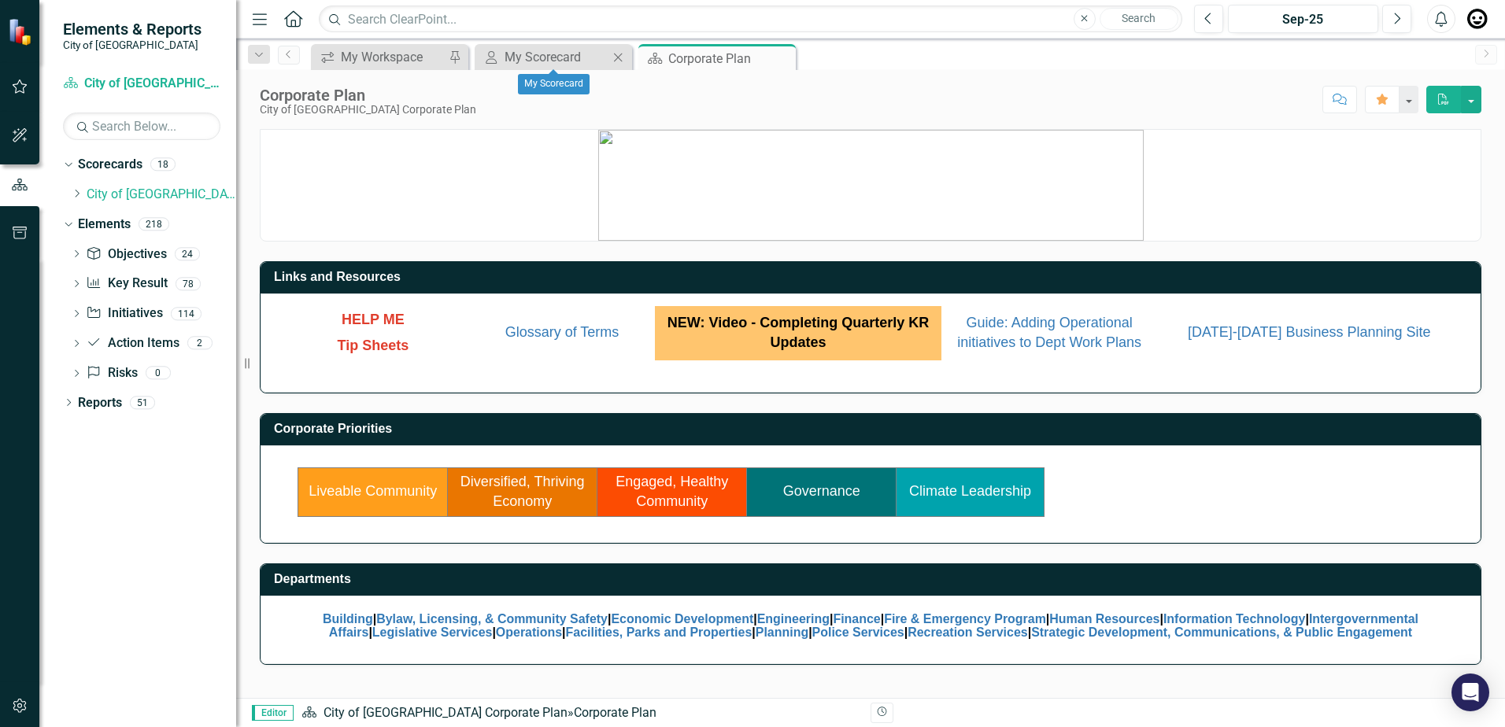
click at [537, 46] on div "My Scorecard My Scorecard Close" at bounding box center [553, 57] width 157 height 26
click at [532, 54] on div "My Scorecard" at bounding box center [557, 57] width 104 height 20
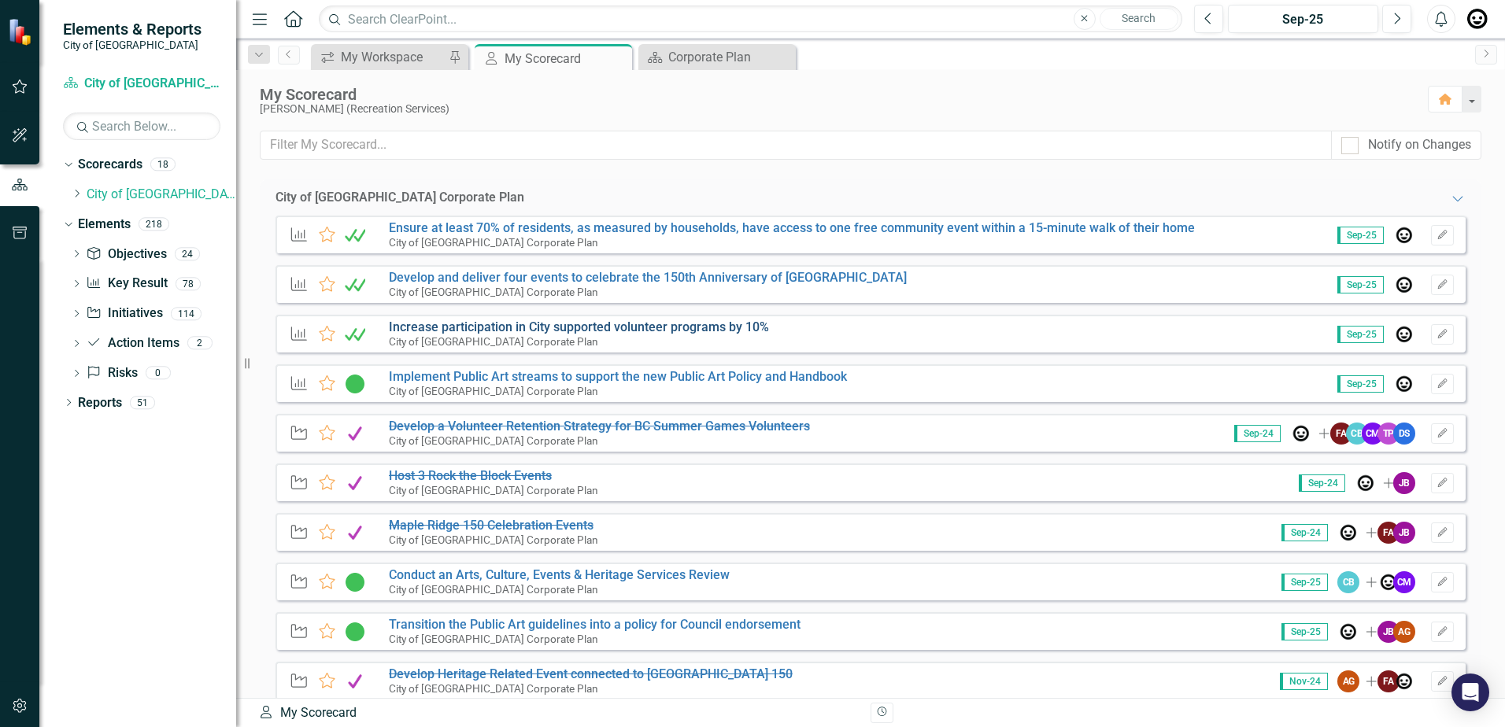
click at [593, 325] on link "Increase participation in City supported volunteer programs by 10%" at bounding box center [579, 327] width 380 height 15
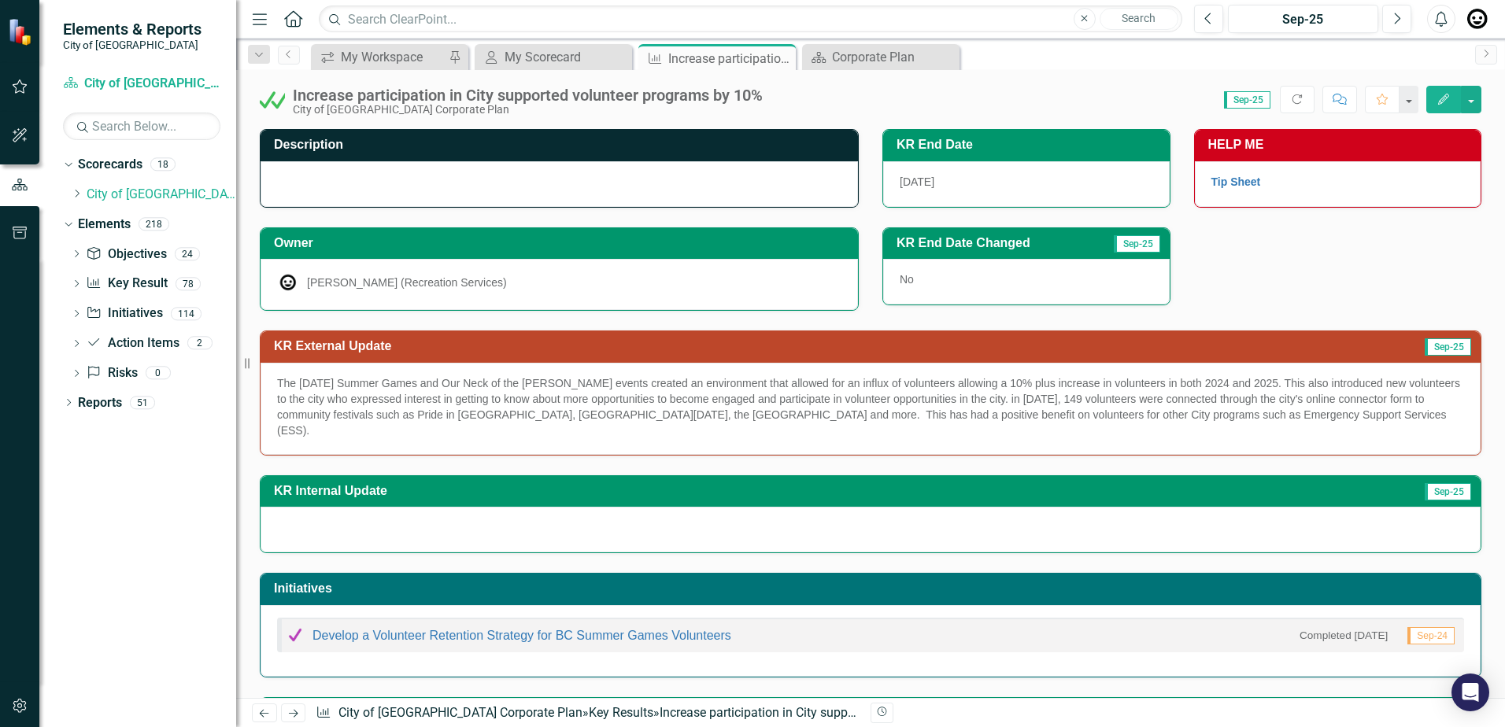
drag, startPoint x: 1231, startPoint y: 414, endPoint x: 331, endPoint y: 383, distance: 900.2
click at [331, 383] on p "The [DATE] Summer Games and Our Neck of the [PERSON_NAME] events created an env…" at bounding box center [870, 406] width 1187 height 63
click at [286, 381] on p "The [DATE] Summer Games and Our Neck of the [PERSON_NAME] events created an env…" at bounding box center [870, 406] width 1187 height 63
click at [282, 381] on p "The [DATE] Summer Games and Our Neck of the [PERSON_NAME] events created an env…" at bounding box center [870, 406] width 1187 height 63
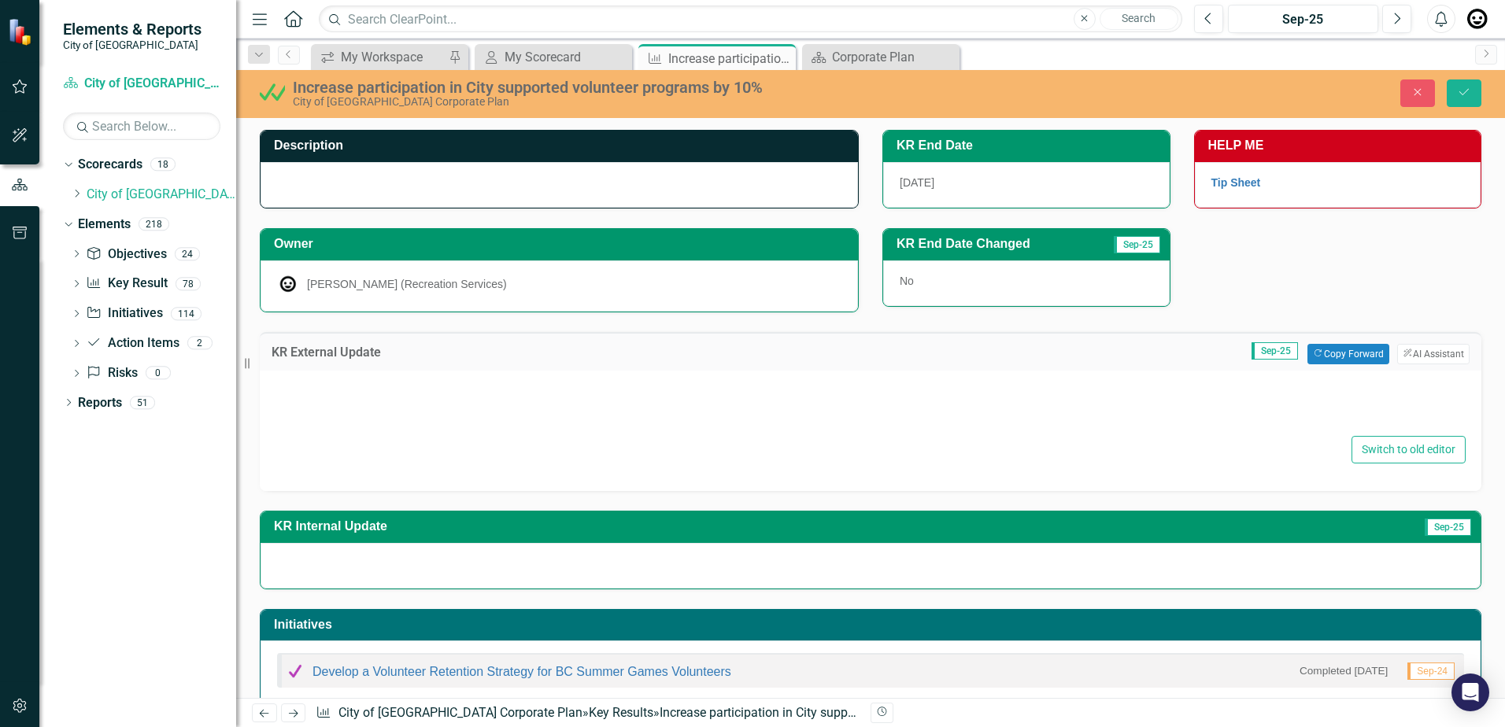
type textarea "<p>The [DATE] Summer Games and Our Neck of the [PERSON_NAME] events created an …"
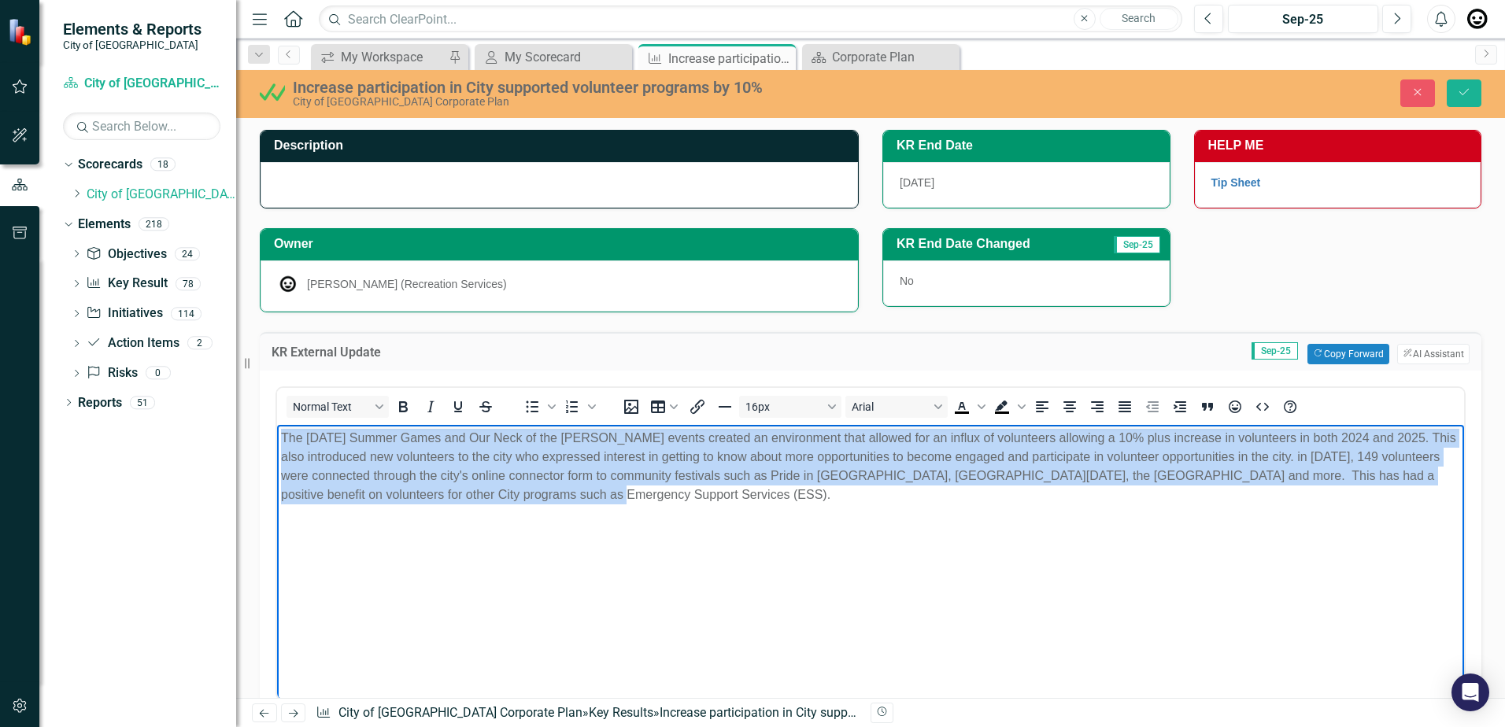
drag, startPoint x: 596, startPoint y: 496, endPoint x: 553, endPoint y: 863, distance: 369.3
click at [277, 439] on html "The [DATE] Summer Games and Our Neck of the [PERSON_NAME] events created an env…" at bounding box center [870, 542] width 1187 height 236
copy p "The [DATE] Summer Games and Our Neck of the [PERSON_NAME] events created an env…"
click at [835, 527] on body "The [DATE] Summer Games and Our Neck of the [PERSON_NAME] events created an env…" at bounding box center [870, 542] width 1187 height 236
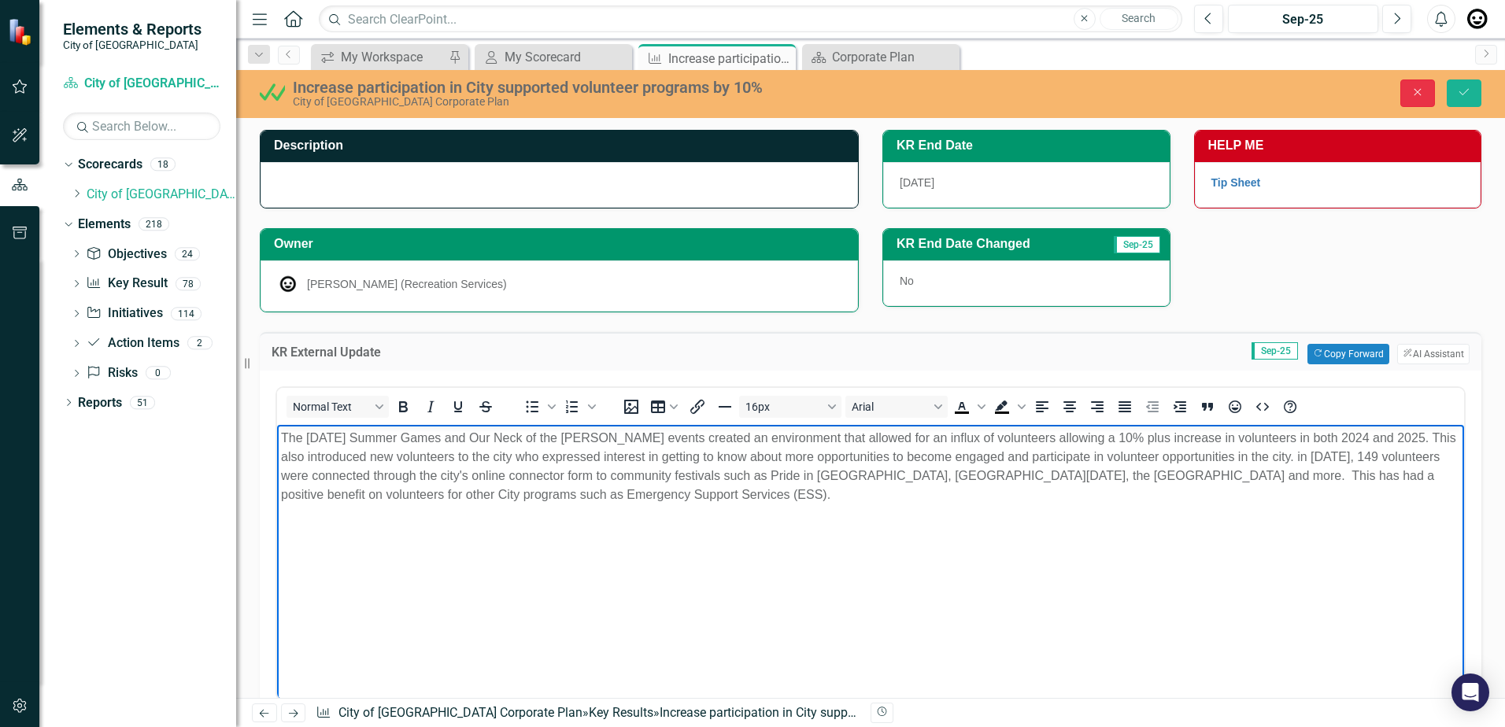
click at [1420, 96] on icon "Close" at bounding box center [1417, 92] width 14 height 11
